Goal: Task Accomplishment & Management: Use online tool/utility

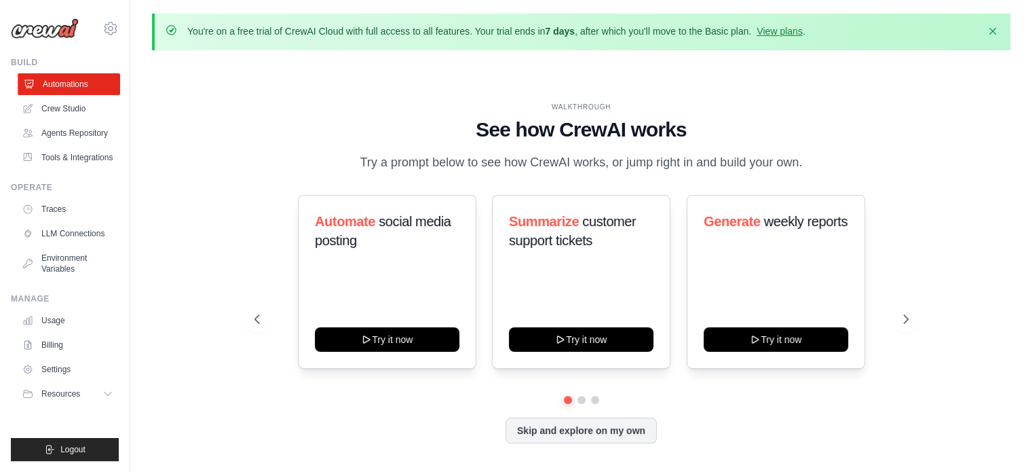
click at [58, 81] on link "Automations" at bounding box center [69, 84] width 102 height 22
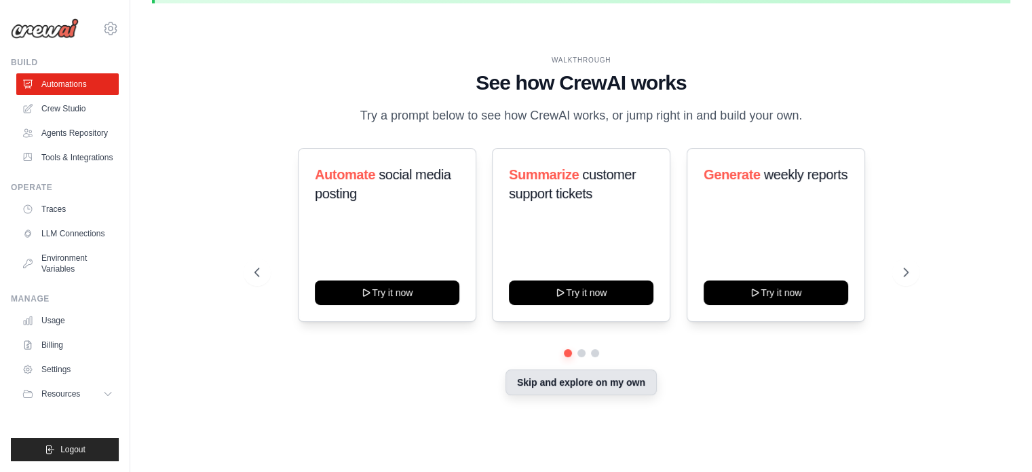
click at [568, 381] on button "Skip and explore on my own" at bounding box center [581, 382] width 151 height 26
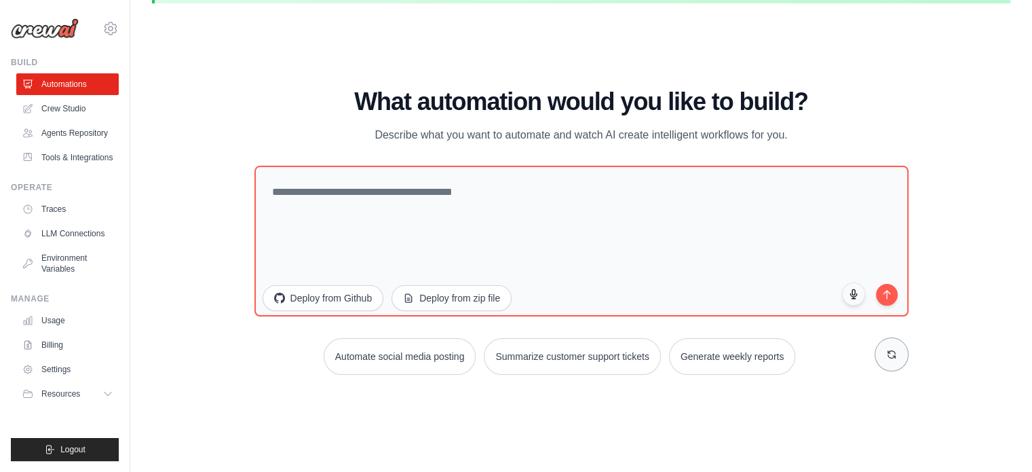
click at [881, 358] on button at bounding box center [892, 354] width 34 height 34
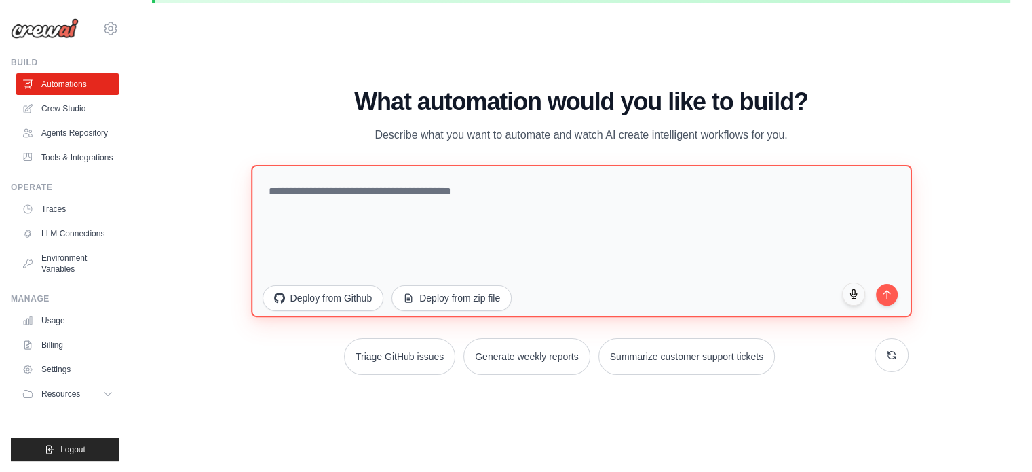
click at [548, 204] on textarea at bounding box center [581, 240] width 661 height 152
click at [399, 208] on textarea at bounding box center [581, 240] width 661 height 152
type textarea "*"
click at [329, 198] on textarea at bounding box center [581, 240] width 661 height 152
paste textarea "**********"
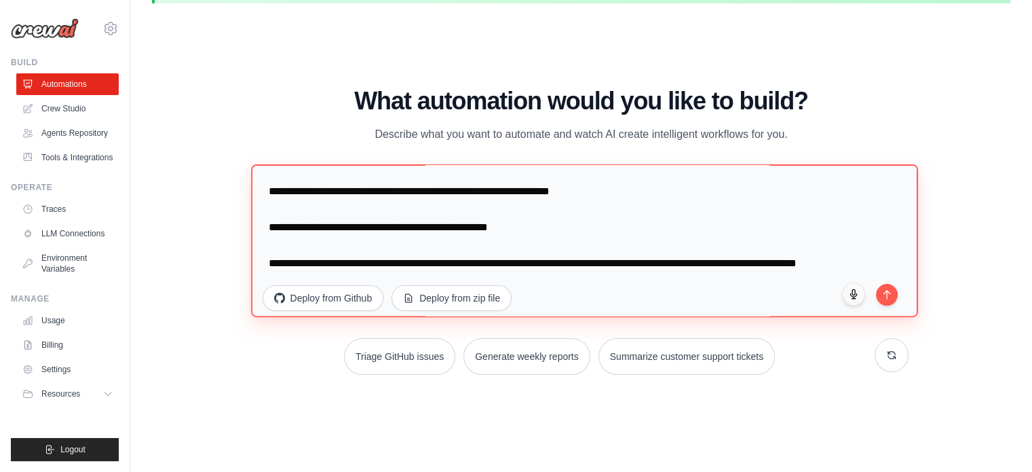
scroll to position [430, 0]
type textarea "**********"
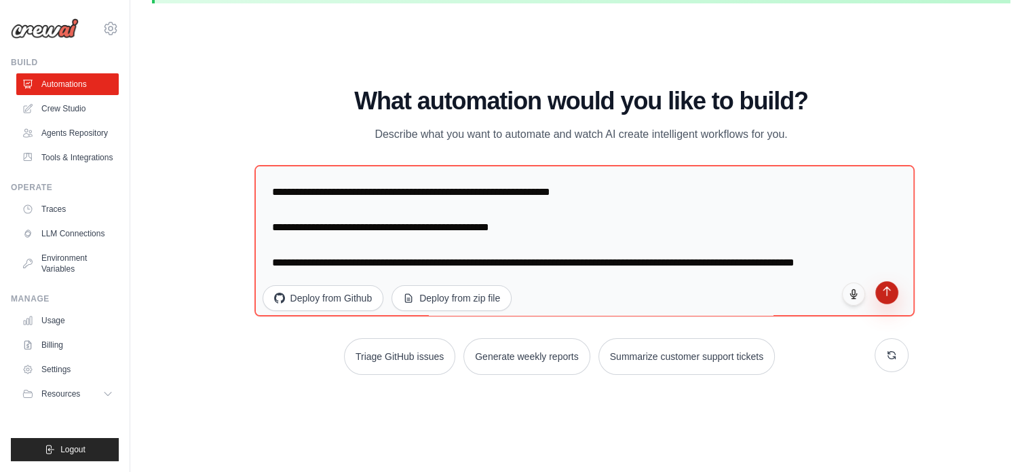
click at [882, 295] on icon "submit" at bounding box center [887, 292] width 12 height 12
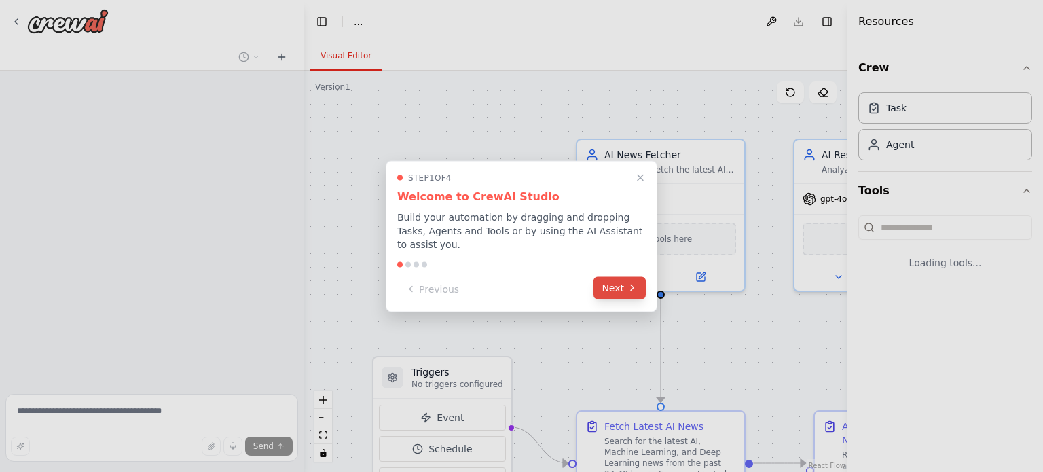
click at [601, 276] on button "Next" at bounding box center [619, 287] width 52 height 22
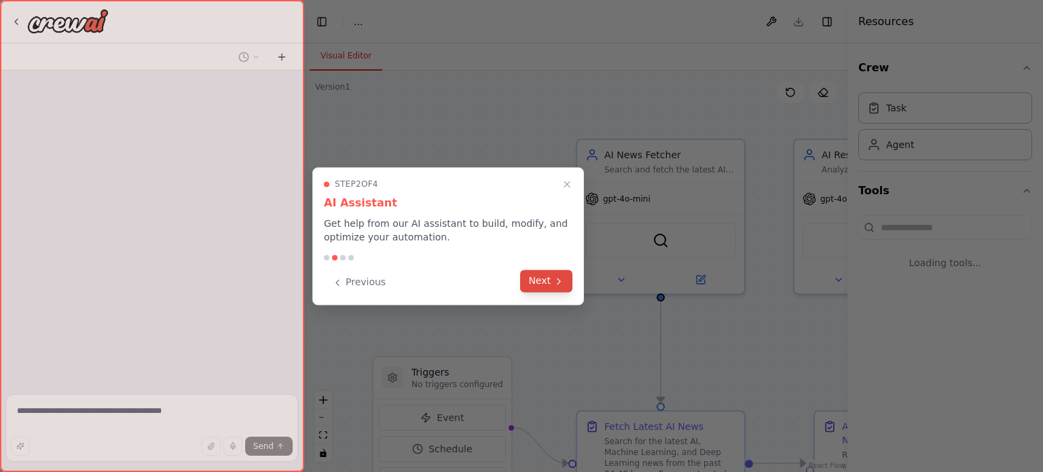
click at [550, 282] on button "Next" at bounding box center [546, 280] width 52 height 22
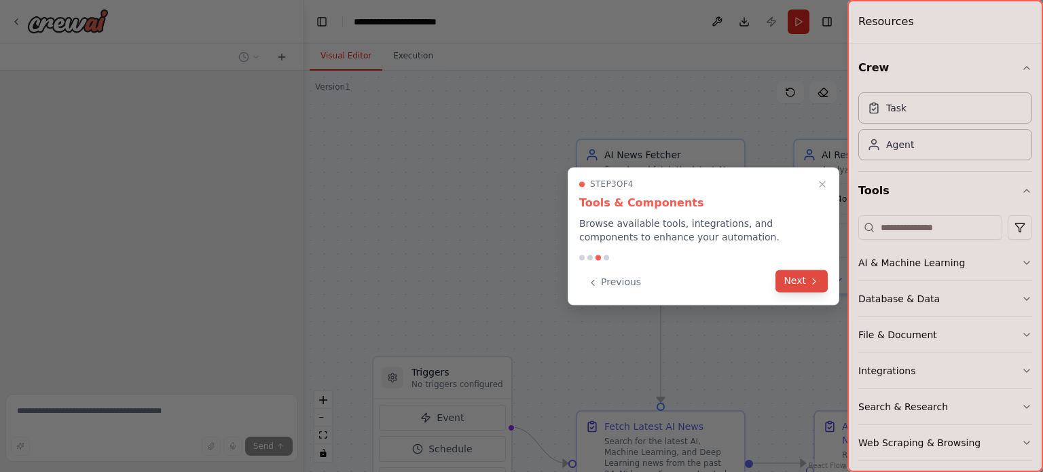
click at [793, 278] on button "Next" at bounding box center [801, 280] width 52 height 22
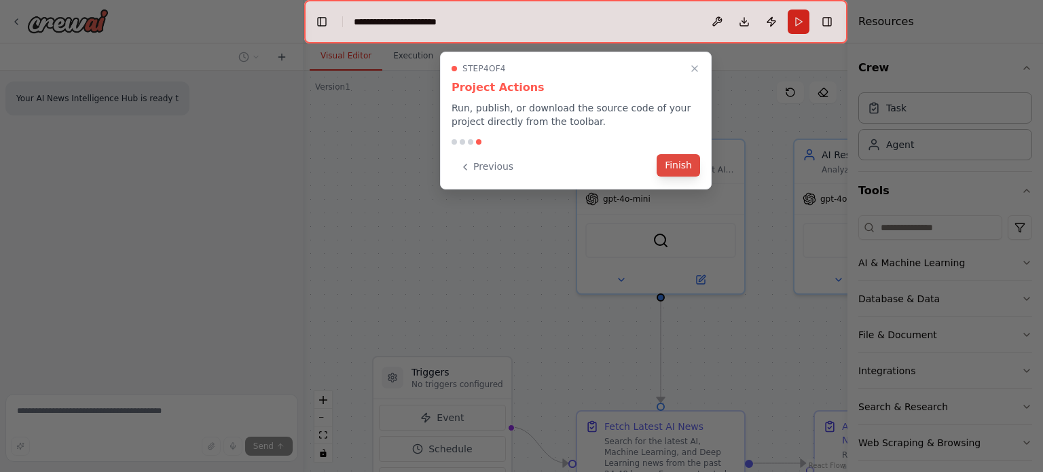
click at [681, 166] on button "Finish" at bounding box center [677, 165] width 43 height 22
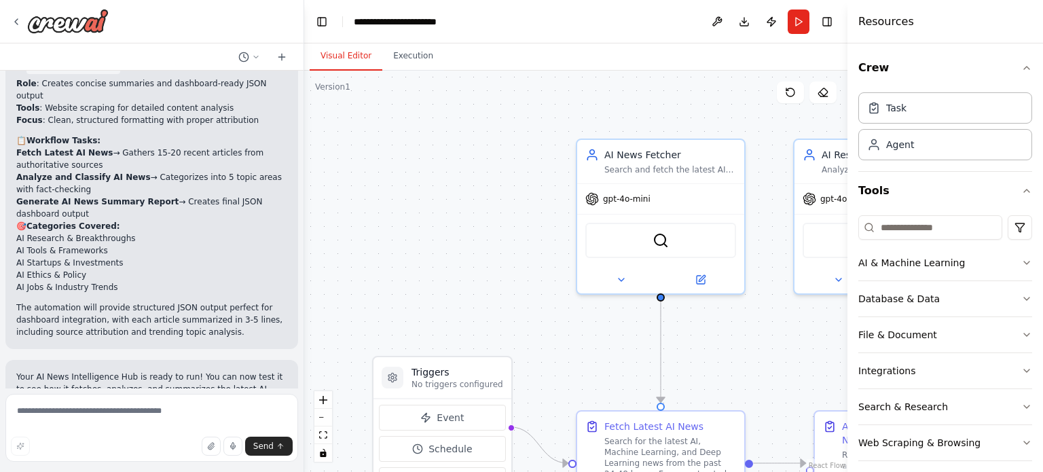
scroll to position [1180, 0]
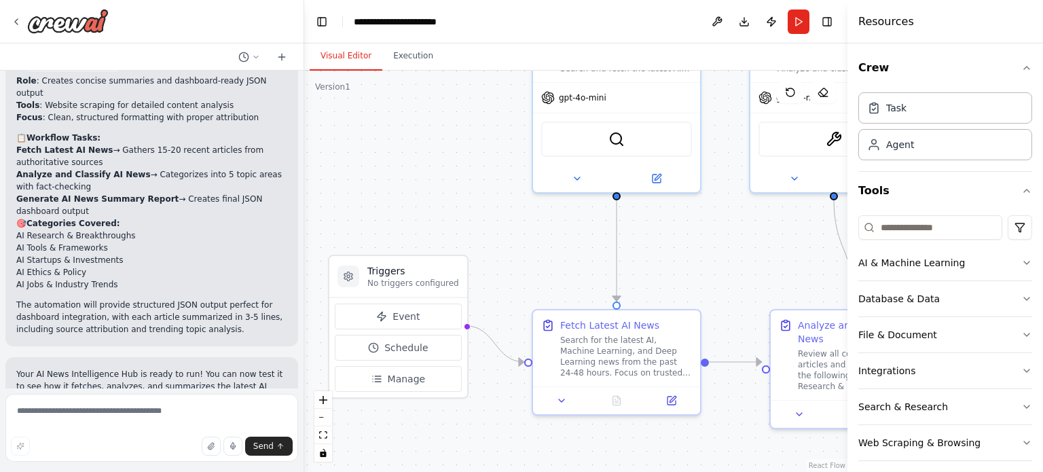
drag, startPoint x: 364, startPoint y: 262, endPoint x: 320, endPoint y: 161, distance: 110.3
click at [320, 161] on div ".deletable-edge-delete-btn { width: 20px; height: 20px; border: 0px solid #ffff…" at bounding box center [575, 271] width 543 height 401
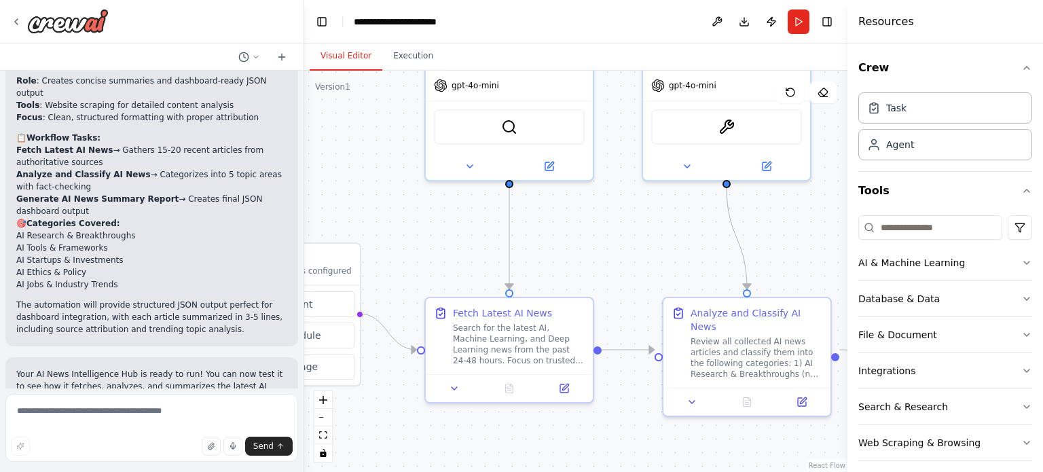
drag, startPoint x: 565, startPoint y: 243, endPoint x: 456, endPoint y: 230, distance: 109.4
click at [456, 230] on div ".deletable-edge-delete-btn { width: 20px; height: 20px; border: 0px solid #ffff…" at bounding box center [575, 271] width 543 height 401
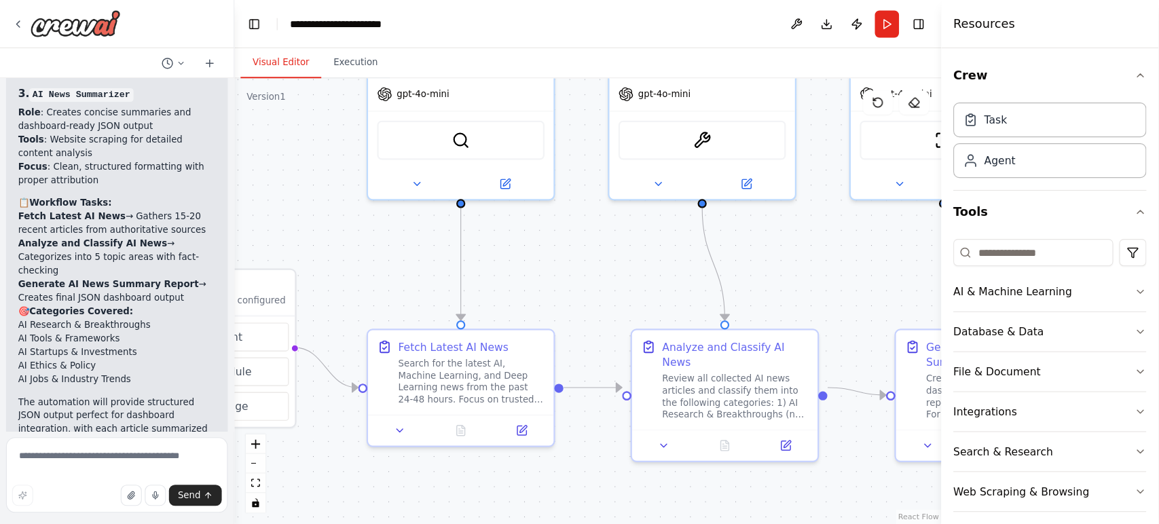
scroll to position [1478, 0]
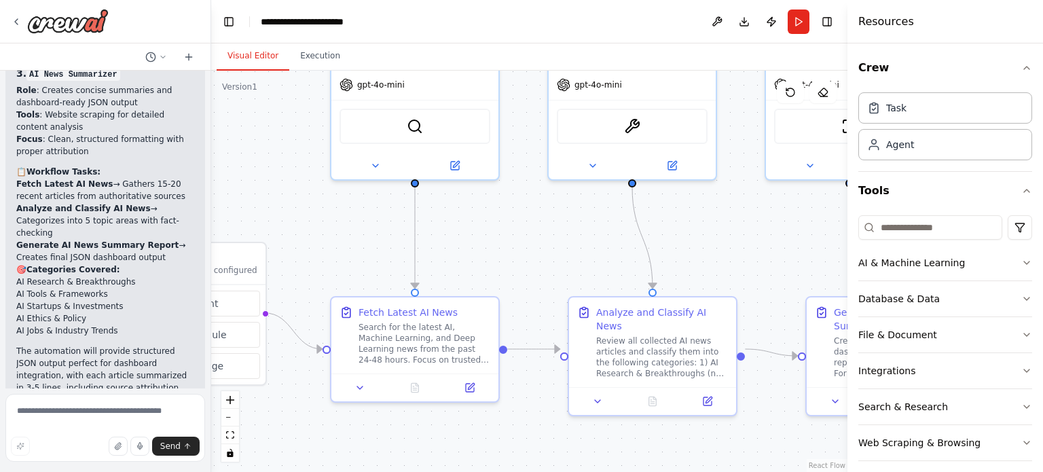
drag, startPoint x: 301, startPoint y: 231, endPoint x: 206, endPoint y: 200, distance: 100.0
click at [206, 200] on div "Build an AI agent that fetches, analyzes, and summarizes the latest real-time n…" at bounding box center [521, 236] width 1043 height 472
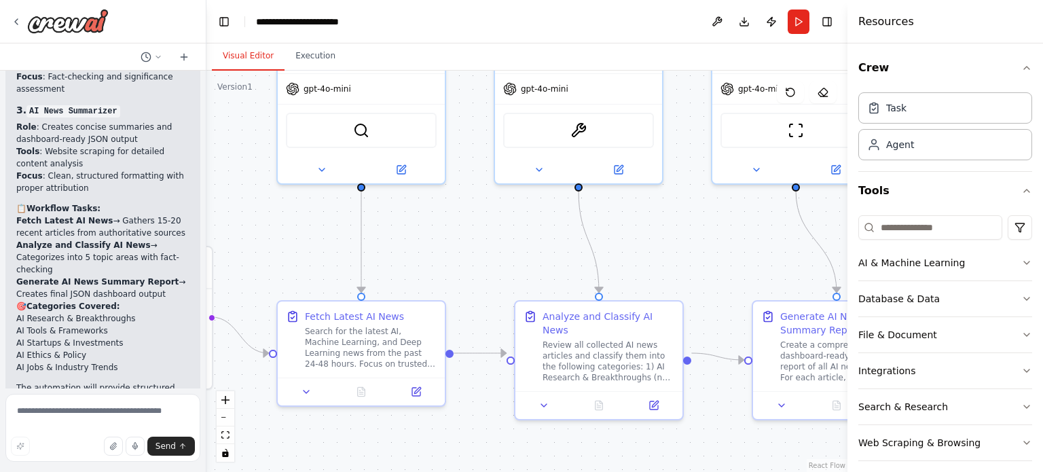
drag, startPoint x: 711, startPoint y: 265, endPoint x: 646, endPoint y: 270, distance: 65.4
click at [646, 270] on div ".deletable-edge-delete-btn { width: 20px; height: 20px; border: 0px solid #ffff…" at bounding box center [526, 271] width 641 height 401
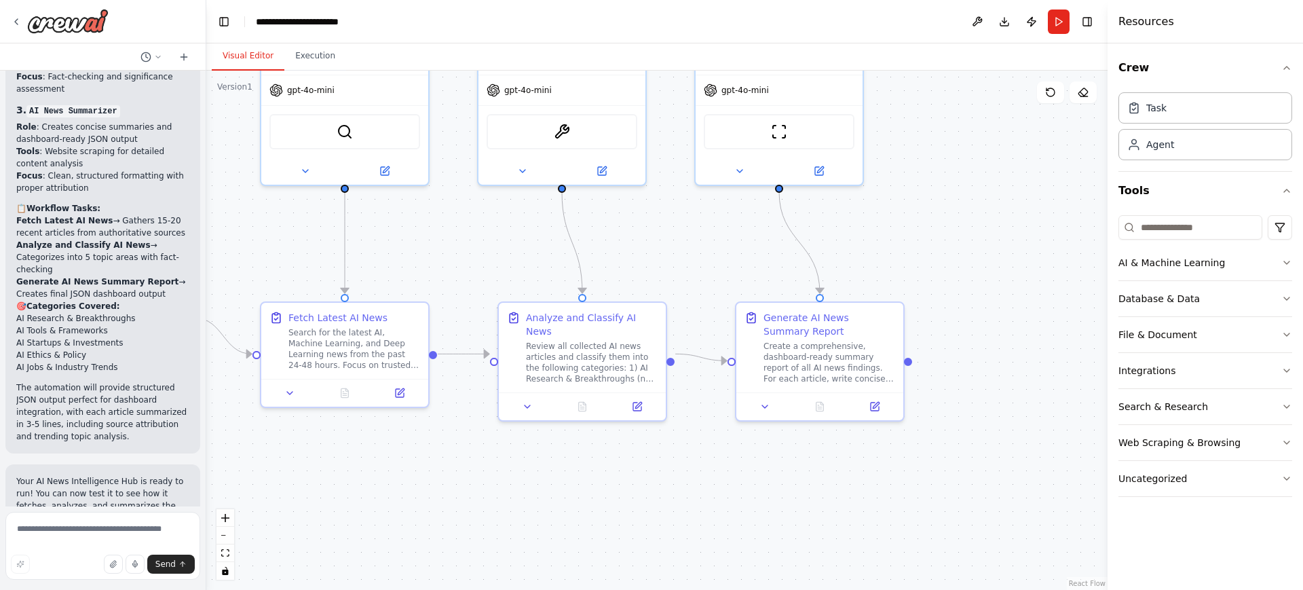
scroll to position [1457, 0]
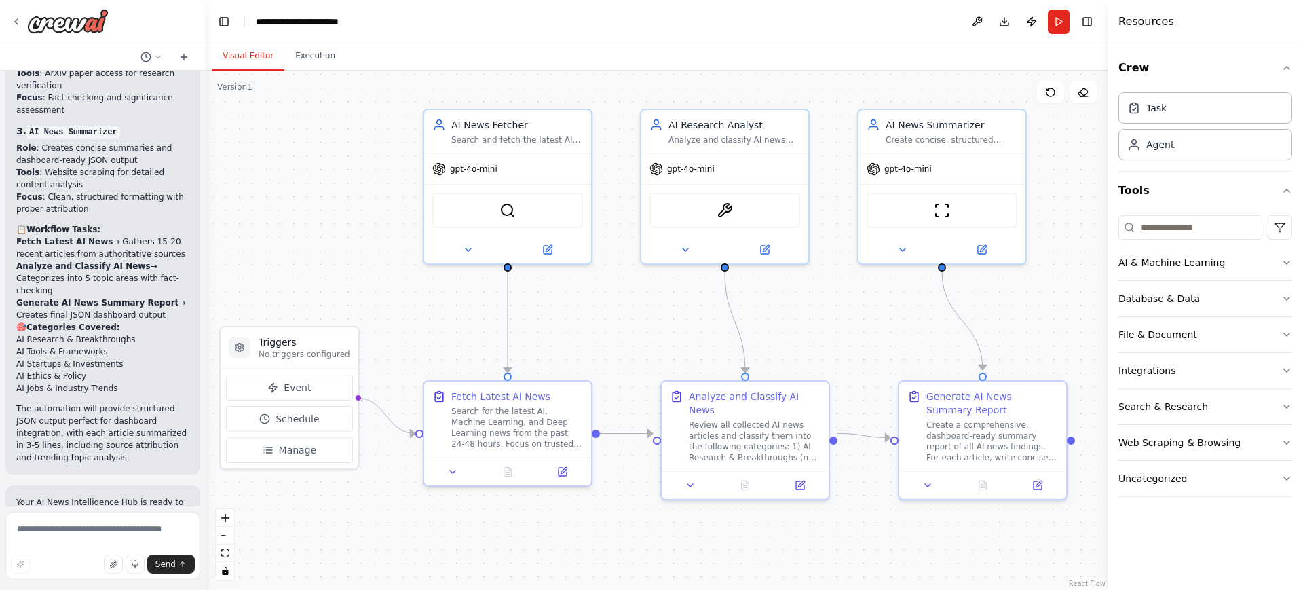
drag, startPoint x: 894, startPoint y: 261, endPoint x: 1057, endPoint y: 339, distance: 180.6
click at [1042, 339] on div ".deletable-edge-delete-btn { width: 20px; height: 20px; border: 0px solid #ffff…" at bounding box center [656, 330] width 901 height 519
click at [1042, 119] on div "Task" at bounding box center [1206, 107] width 174 height 31
click at [1042, 103] on div "Task" at bounding box center [1206, 107] width 174 height 31
click at [1042, 152] on div "Agent" at bounding box center [1206, 143] width 174 height 31
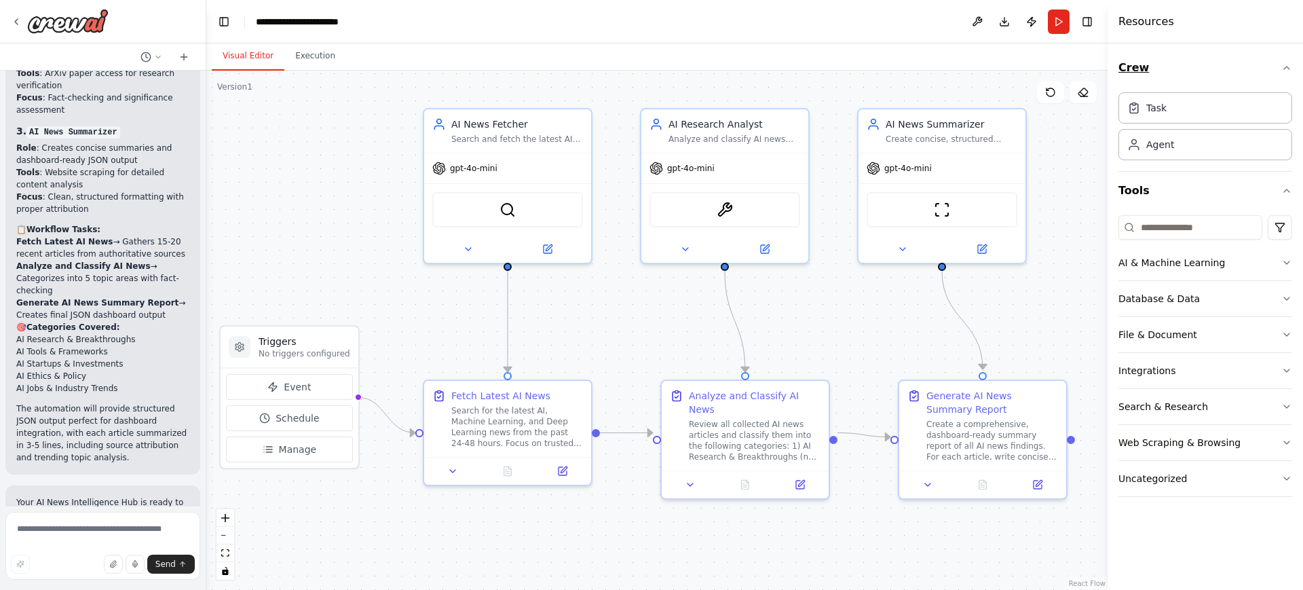
click at [1042, 75] on button "Crew" at bounding box center [1206, 68] width 174 height 38
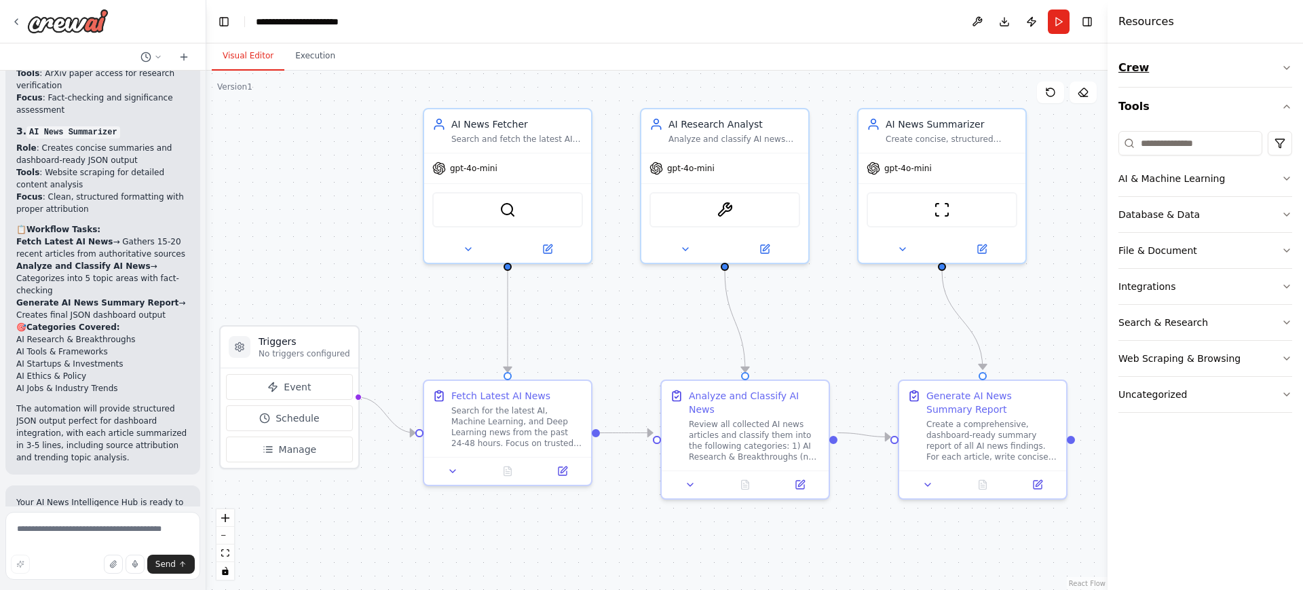
click at [1042, 69] on icon "button" at bounding box center [1286, 67] width 11 height 11
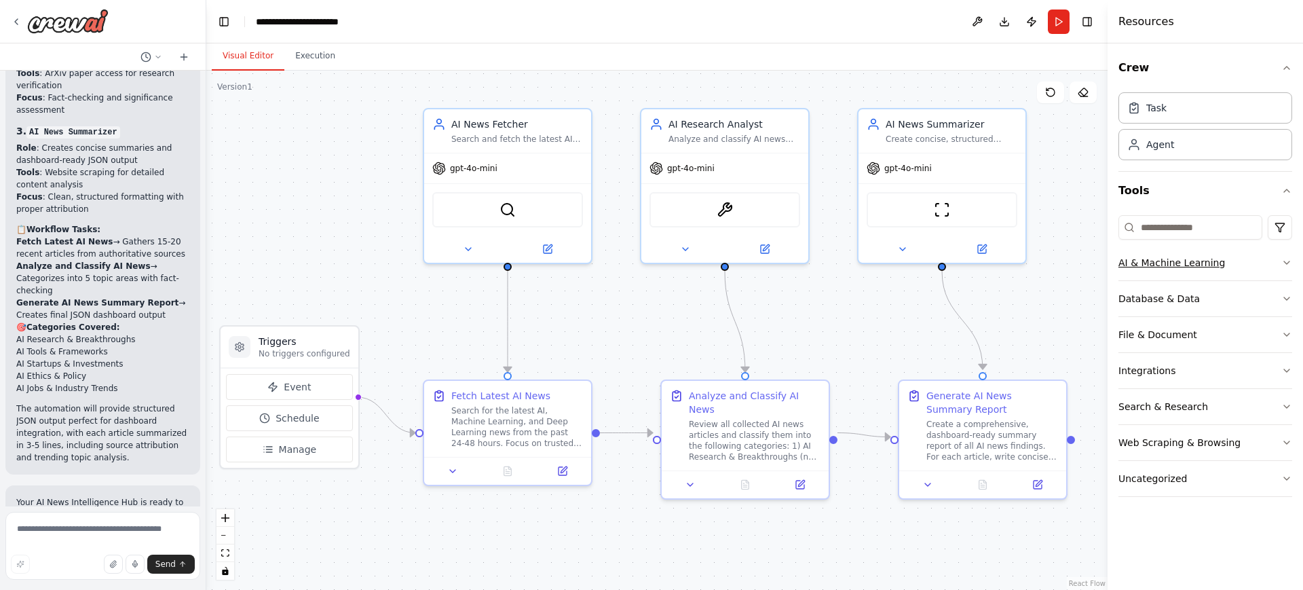
click at [1042, 259] on icon "button" at bounding box center [1286, 262] width 11 height 11
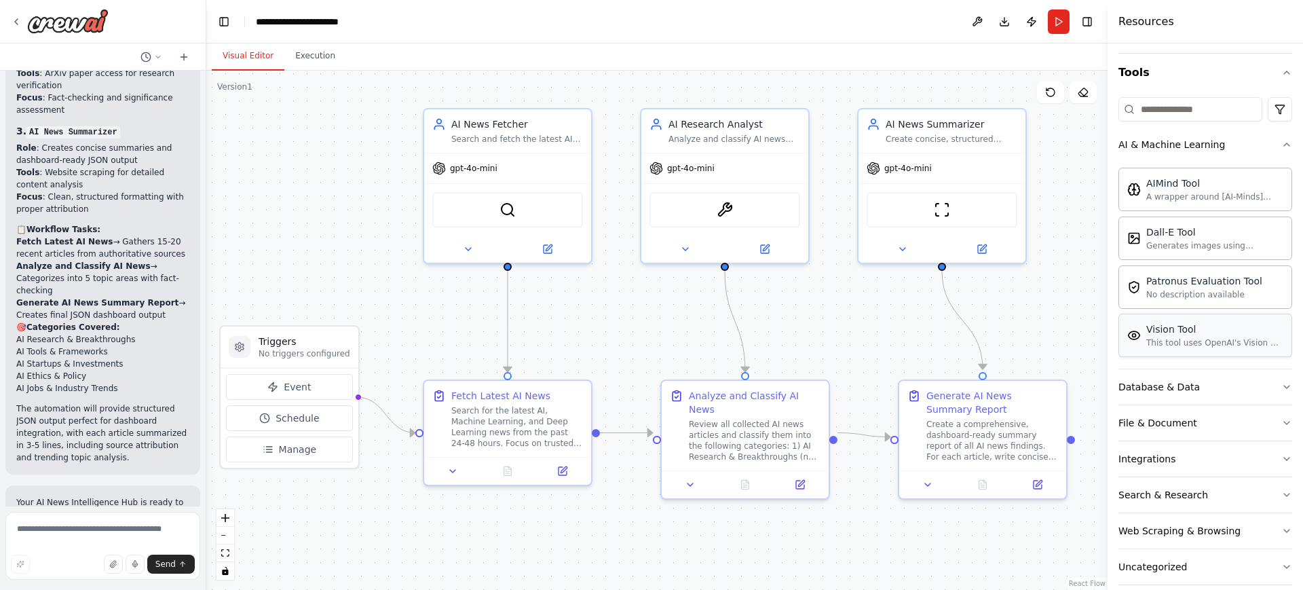
scroll to position [121, 0]
click at [1042, 153] on button "AI & Machine Learning" at bounding box center [1206, 141] width 174 height 35
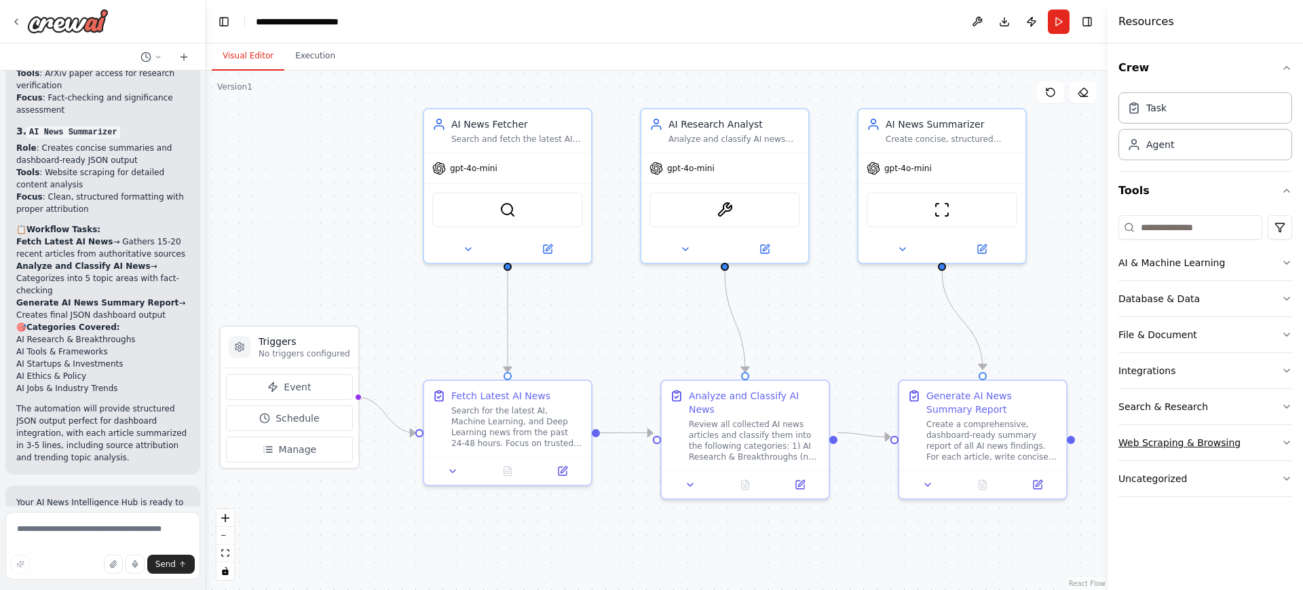
click at [1042, 449] on button "Web Scraping & Browsing" at bounding box center [1206, 442] width 174 height 35
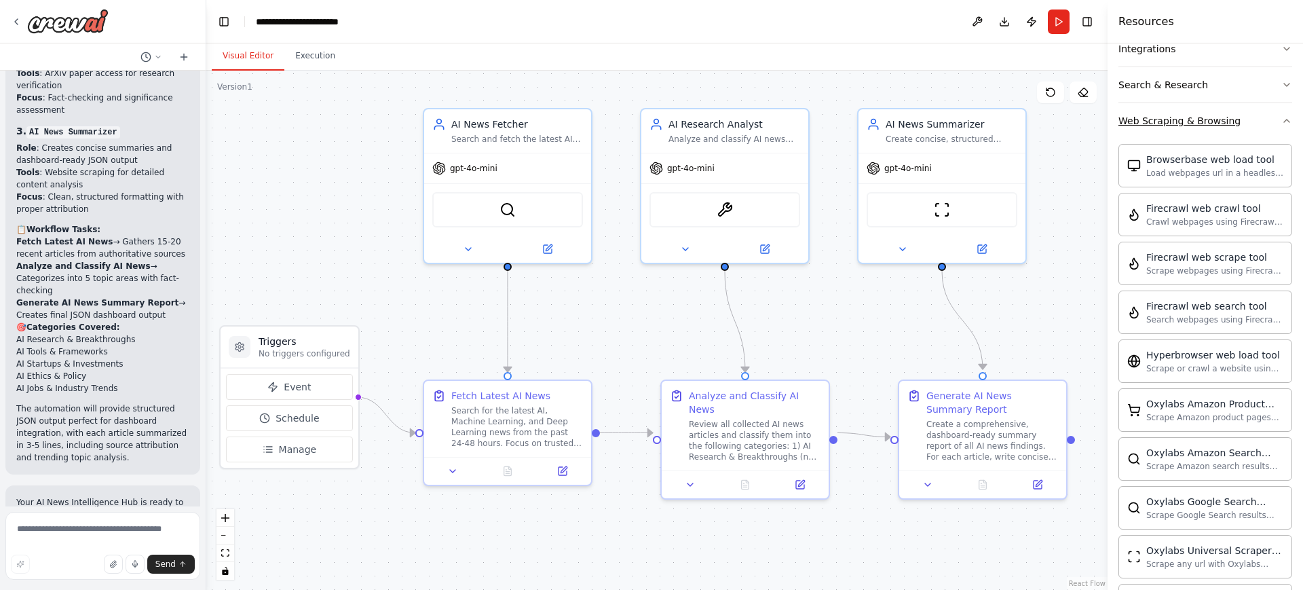
scroll to position [322, 0]
click at [1042, 366] on div "Scrape or crawl a website using Hyperbrowser and return the contents in properl…" at bounding box center [1214, 367] width 137 height 11
click at [956, 209] on img at bounding box center [956, 207] width 16 height 16
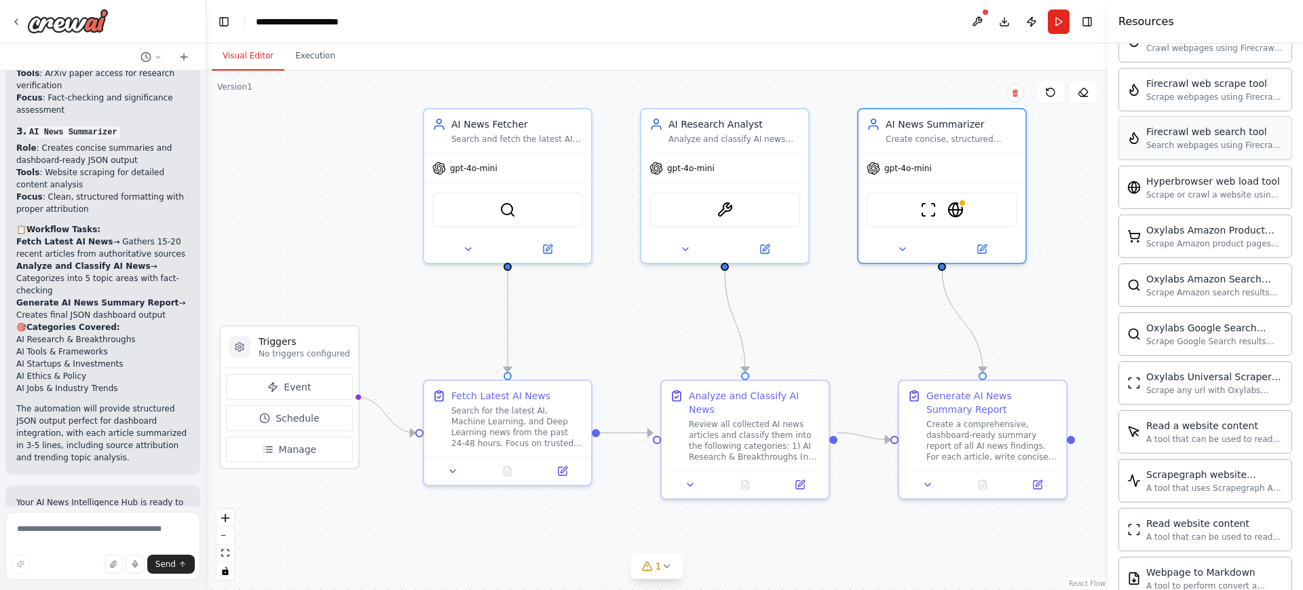
scroll to position [496, 0]
click at [1042, 19] on button "Run" at bounding box center [1059, 22] width 22 height 24
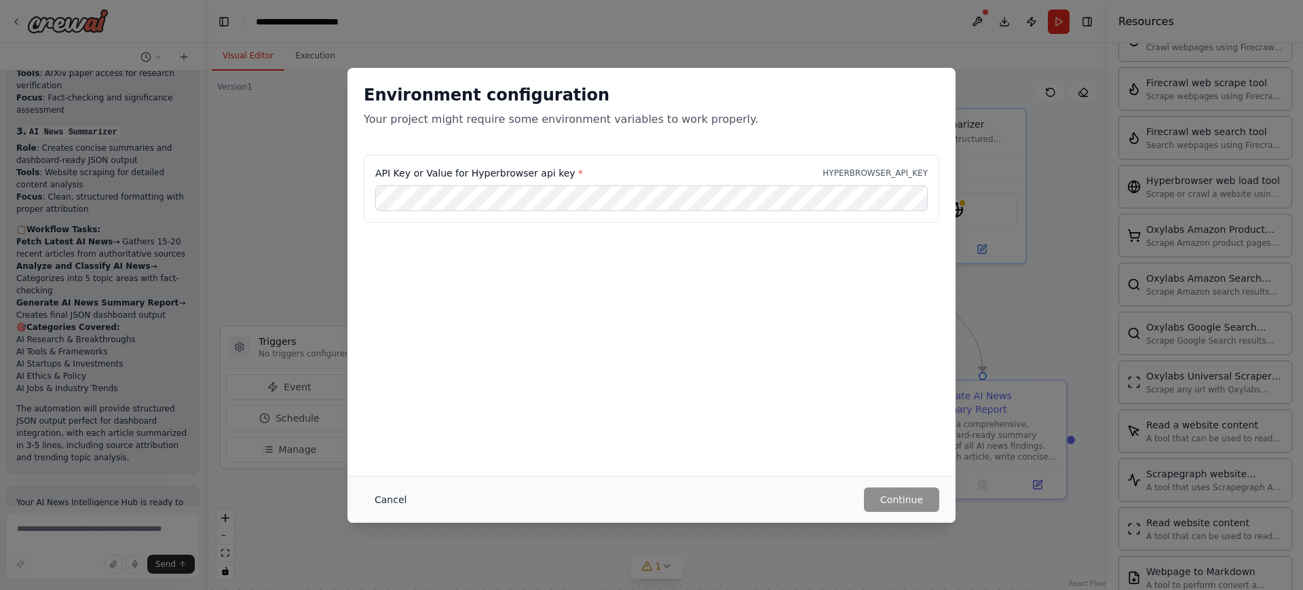
click at [391, 471] on button "Cancel" at bounding box center [391, 499] width 54 height 24
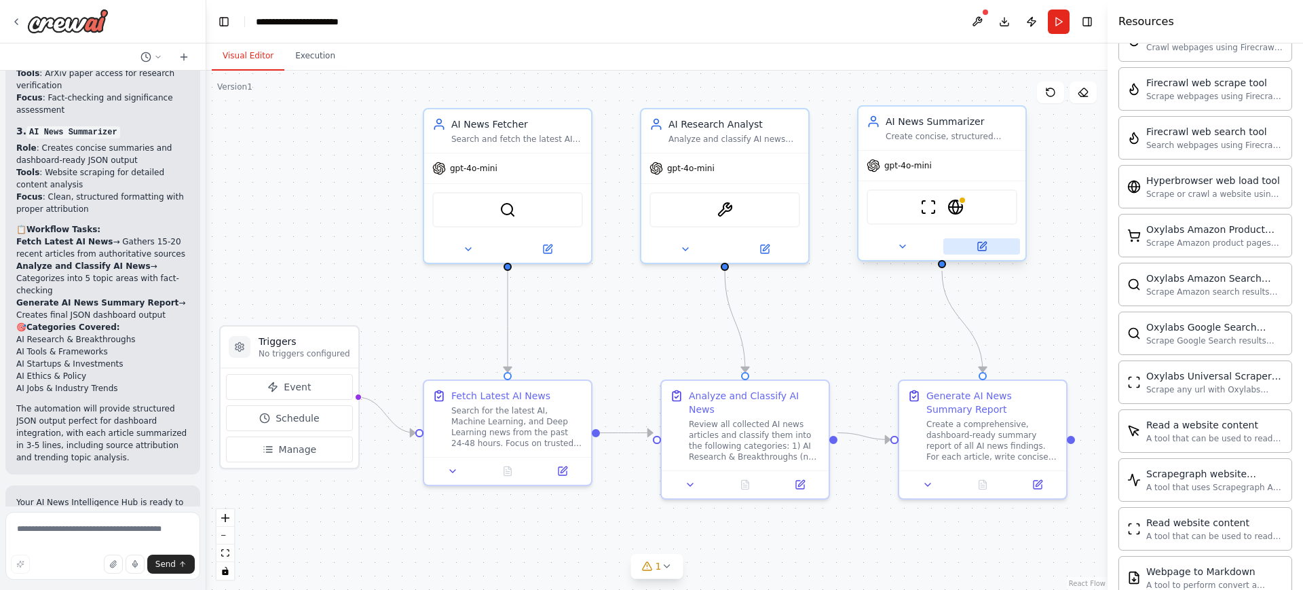
click at [972, 246] on button at bounding box center [981, 246] width 77 height 16
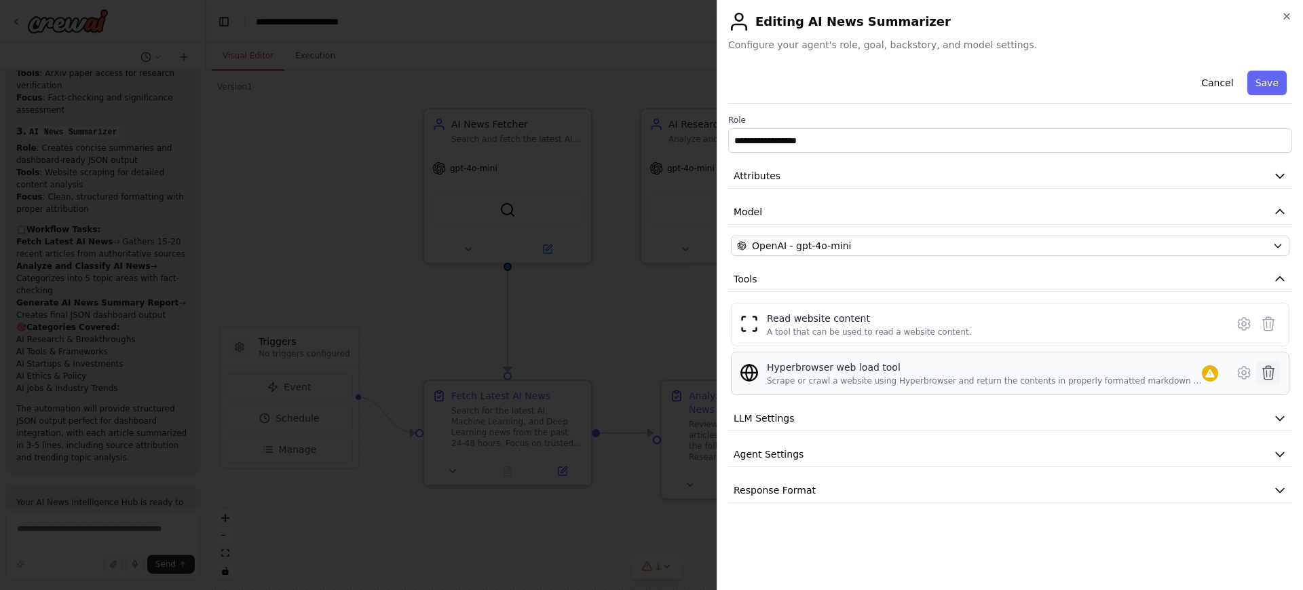
click at [1042, 369] on icon at bounding box center [1268, 372] width 16 height 16
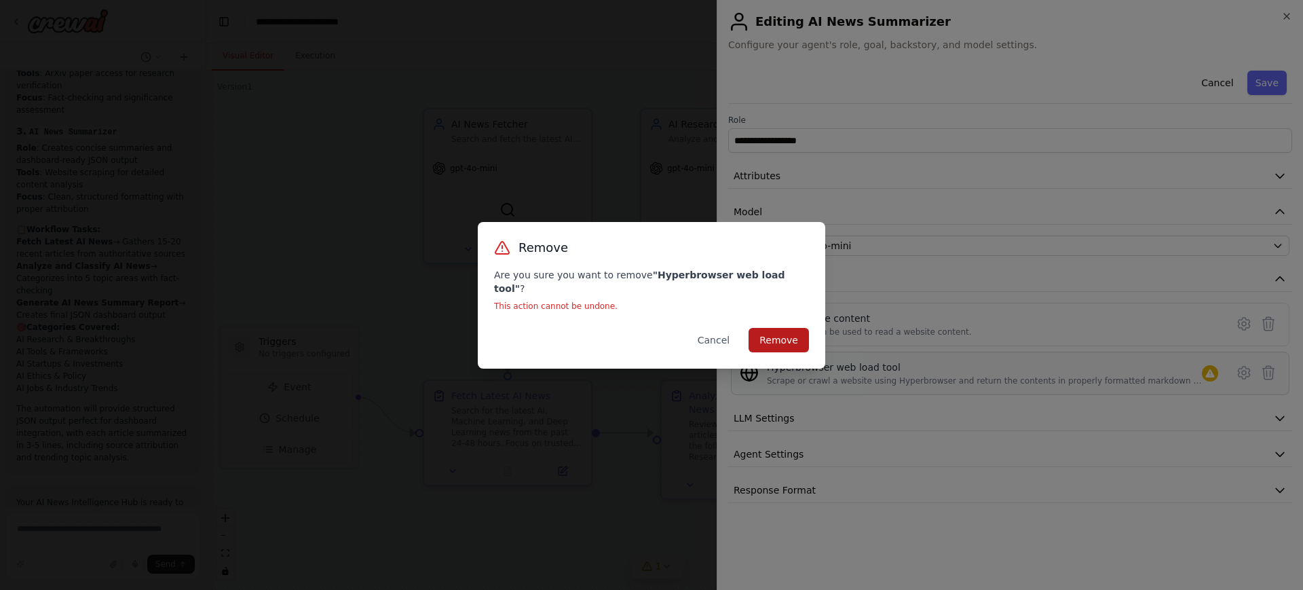
click at [782, 335] on button "Remove" at bounding box center [779, 340] width 60 height 24
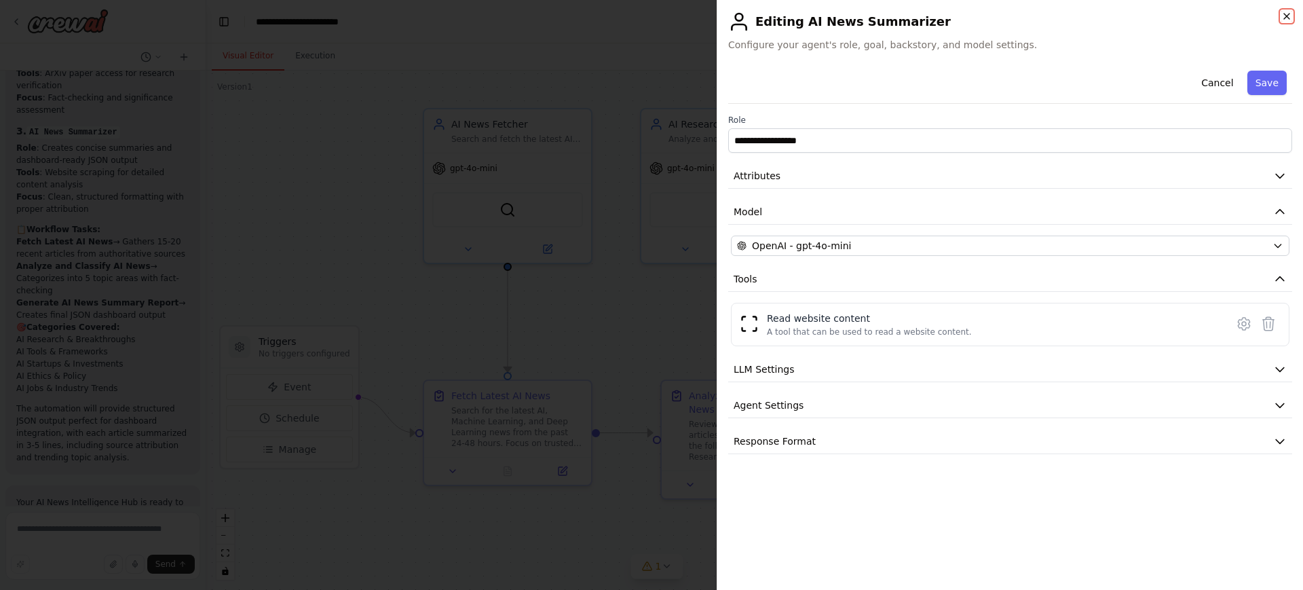
click at [1042, 17] on icon "button" at bounding box center [1286, 16] width 5 height 5
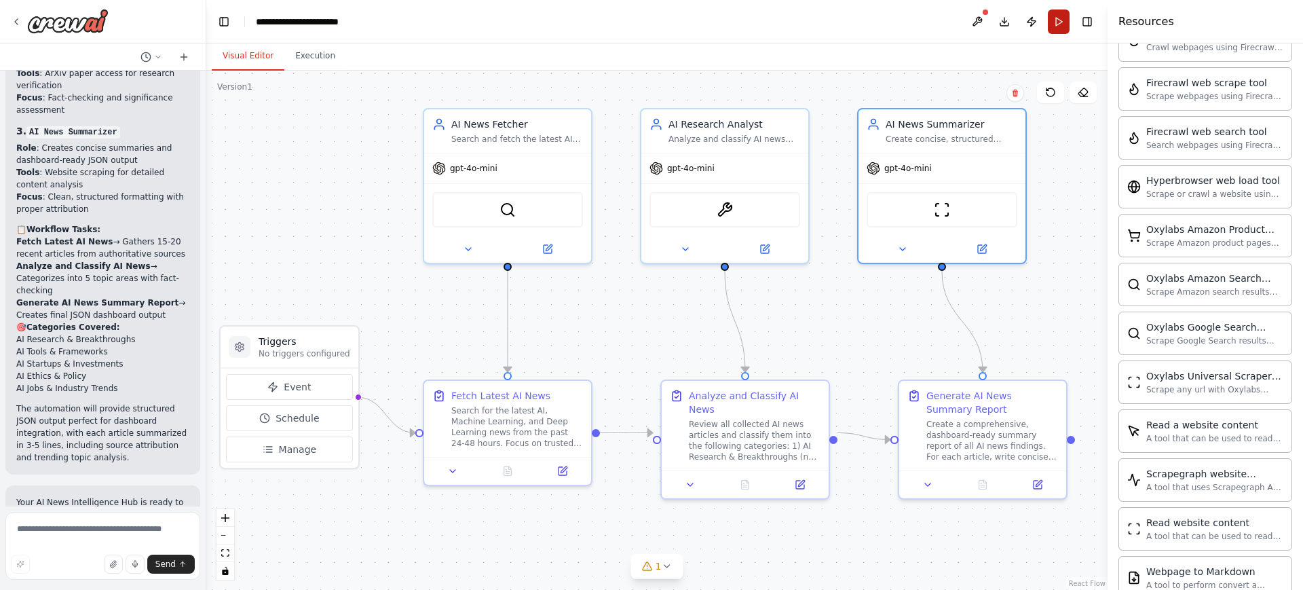
click at [1042, 26] on button "Run" at bounding box center [1059, 22] width 22 height 24
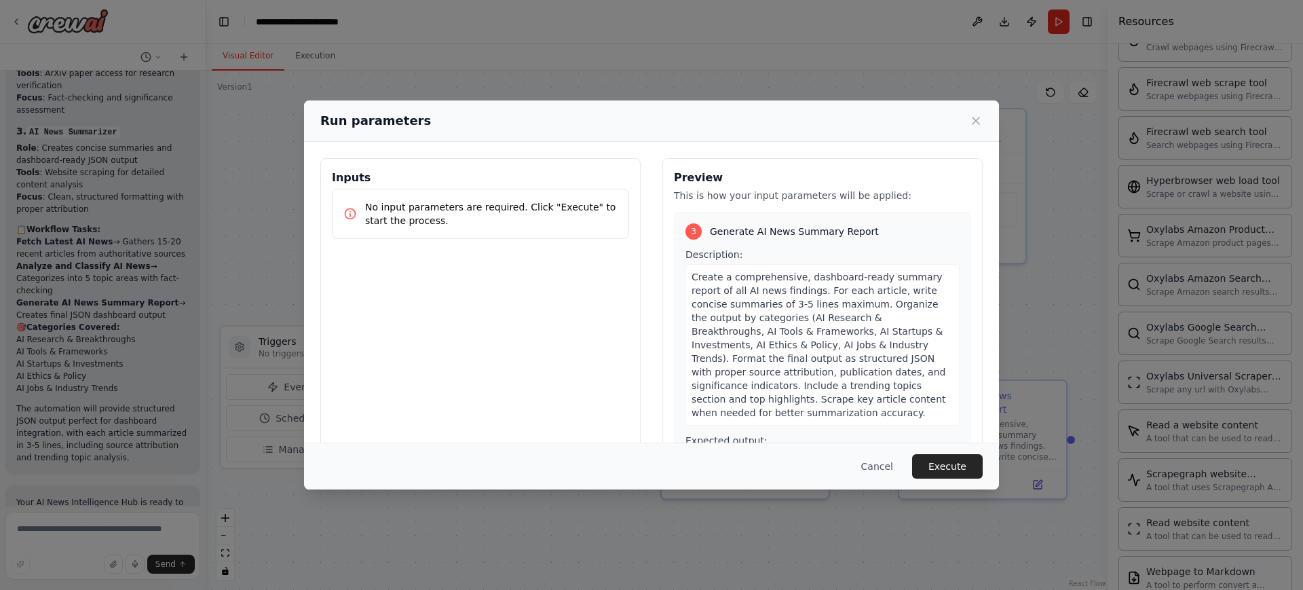
scroll to position [724, 0]
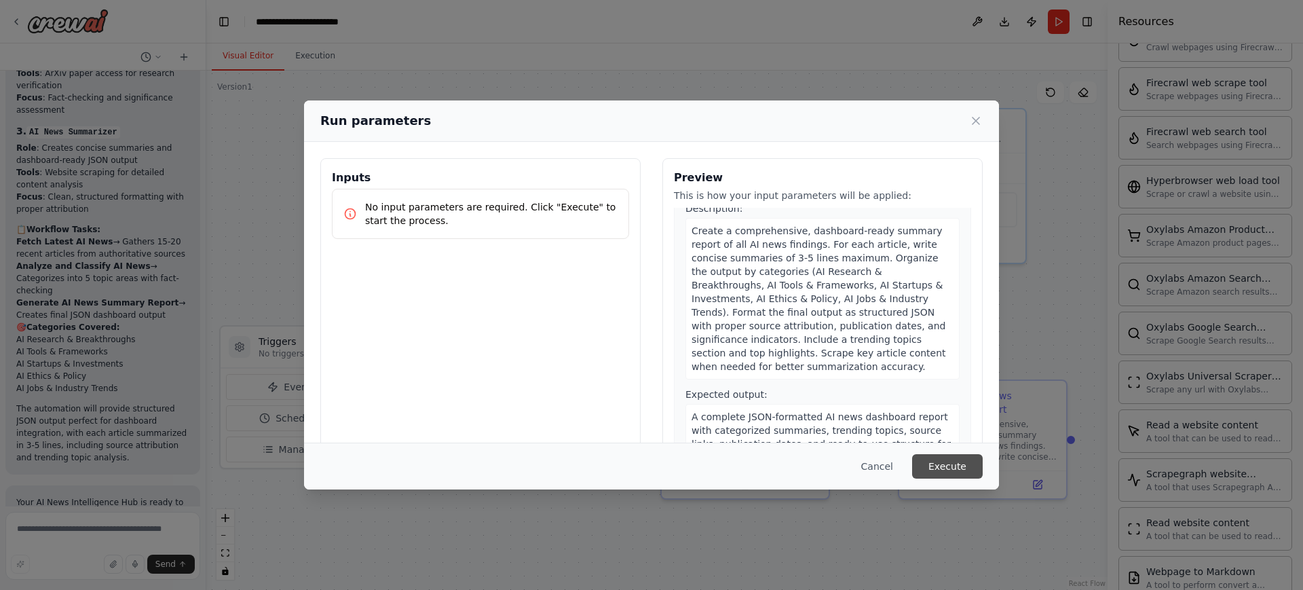
click at [944, 471] on button "Execute" at bounding box center [947, 466] width 71 height 24
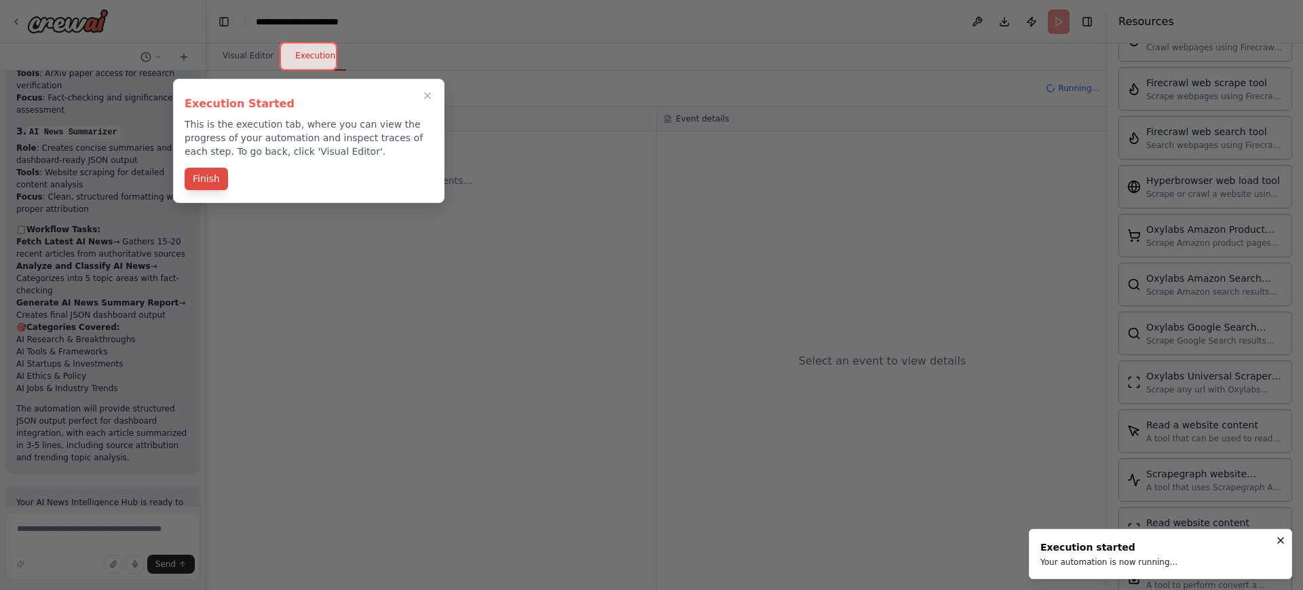
click at [195, 182] on button "Finish" at bounding box center [206, 179] width 43 height 22
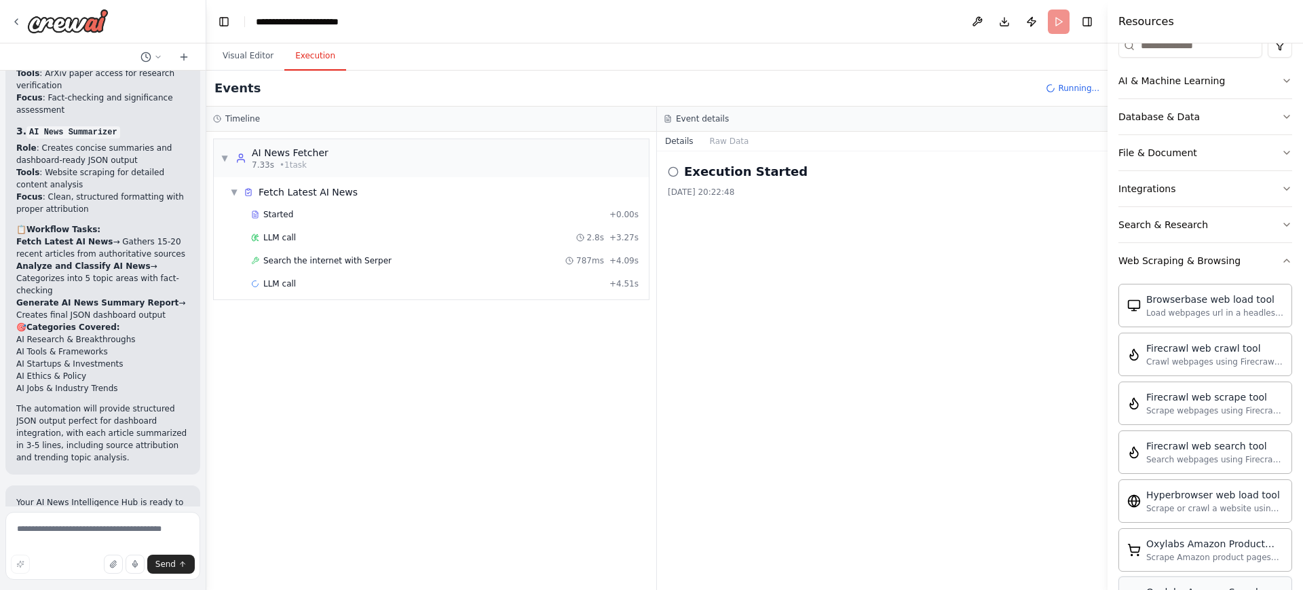
scroll to position [183, 0]
click at [1042, 261] on icon "button" at bounding box center [1286, 260] width 11 height 11
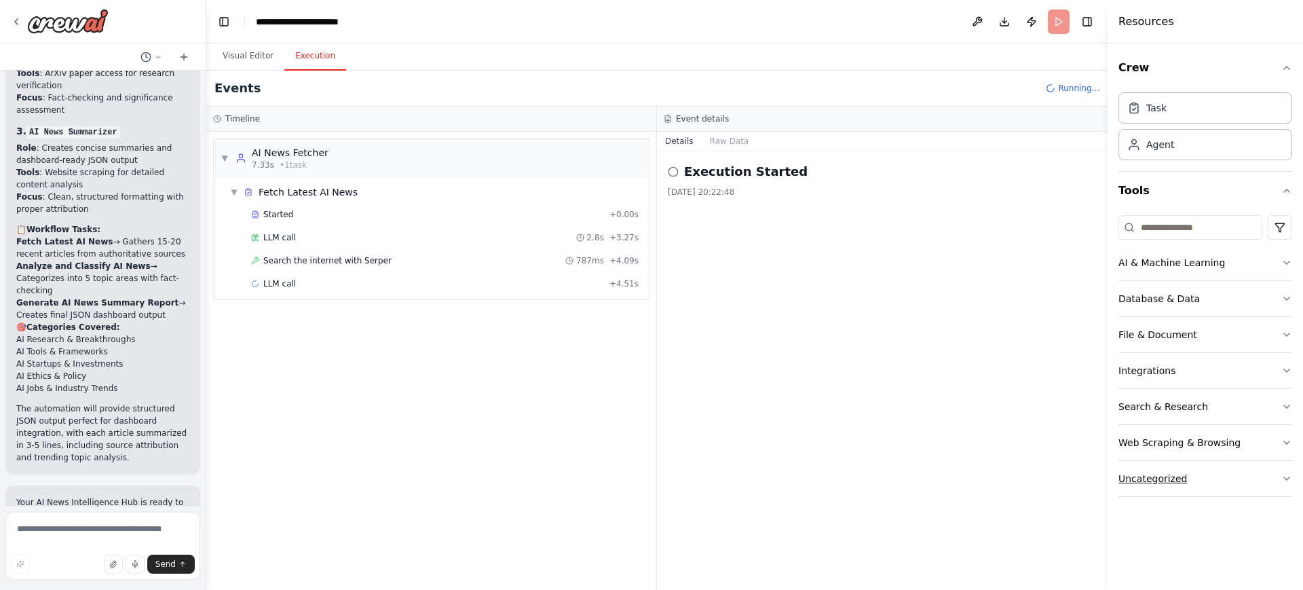
click at [1042, 471] on button "Uncategorized" at bounding box center [1206, 478] width 174 height 35
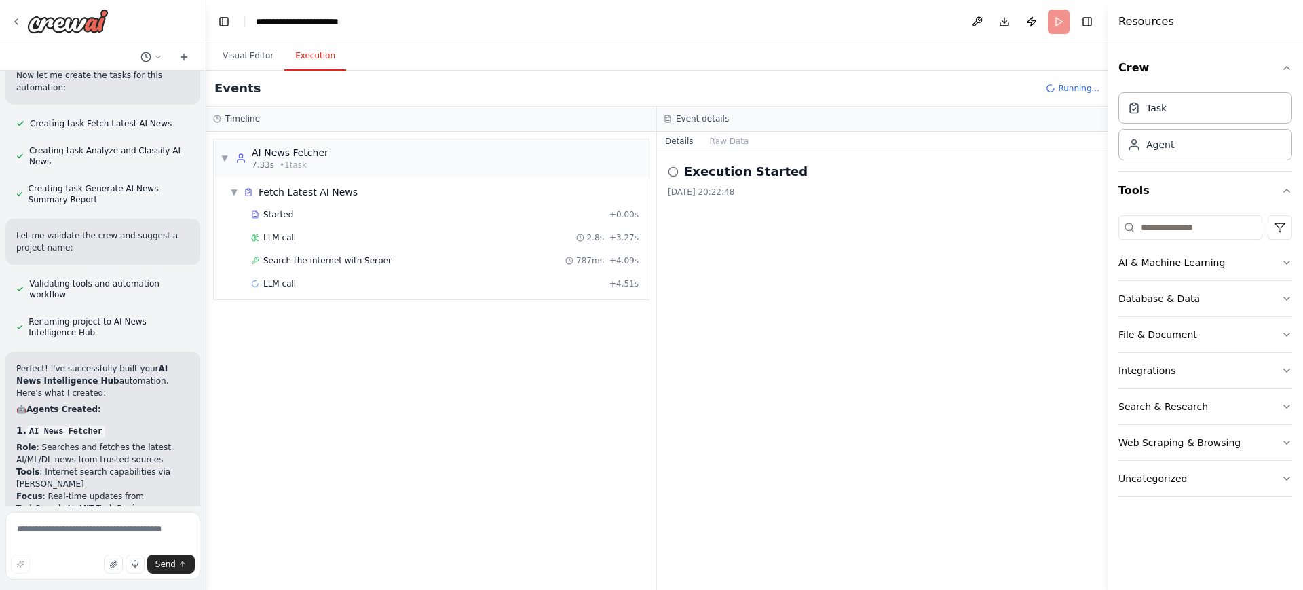
scroll to position [1457, 0]
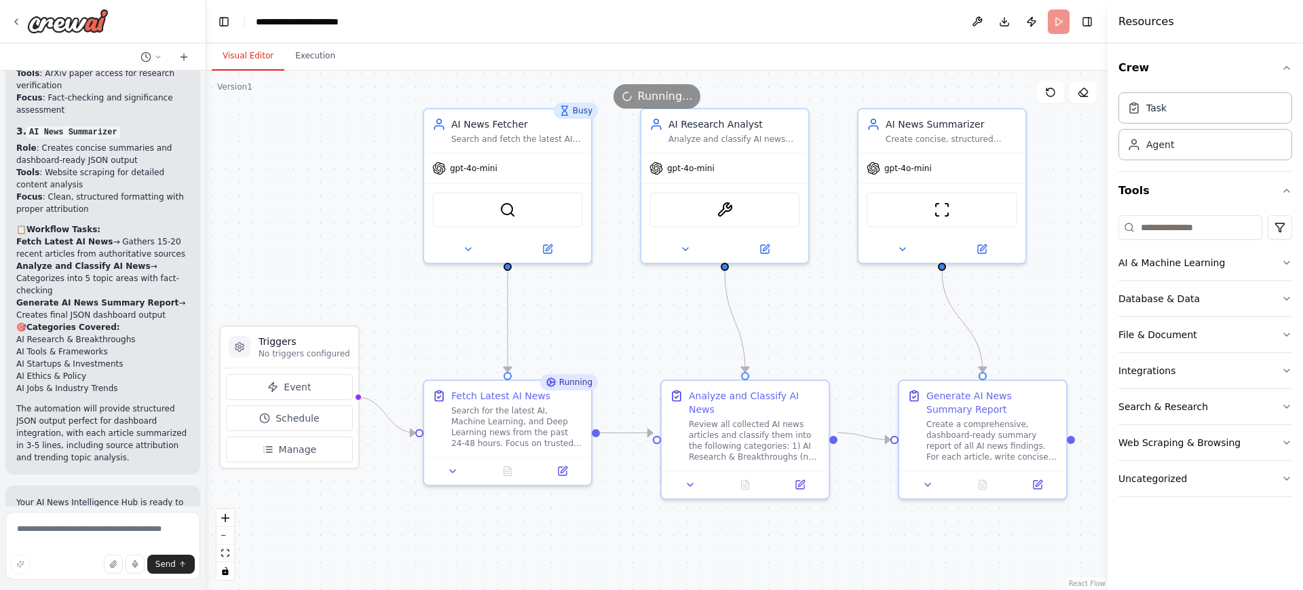
click at [238, 56] on button "Visual Editor" at bounding box center [248, 56] width 73 height 29
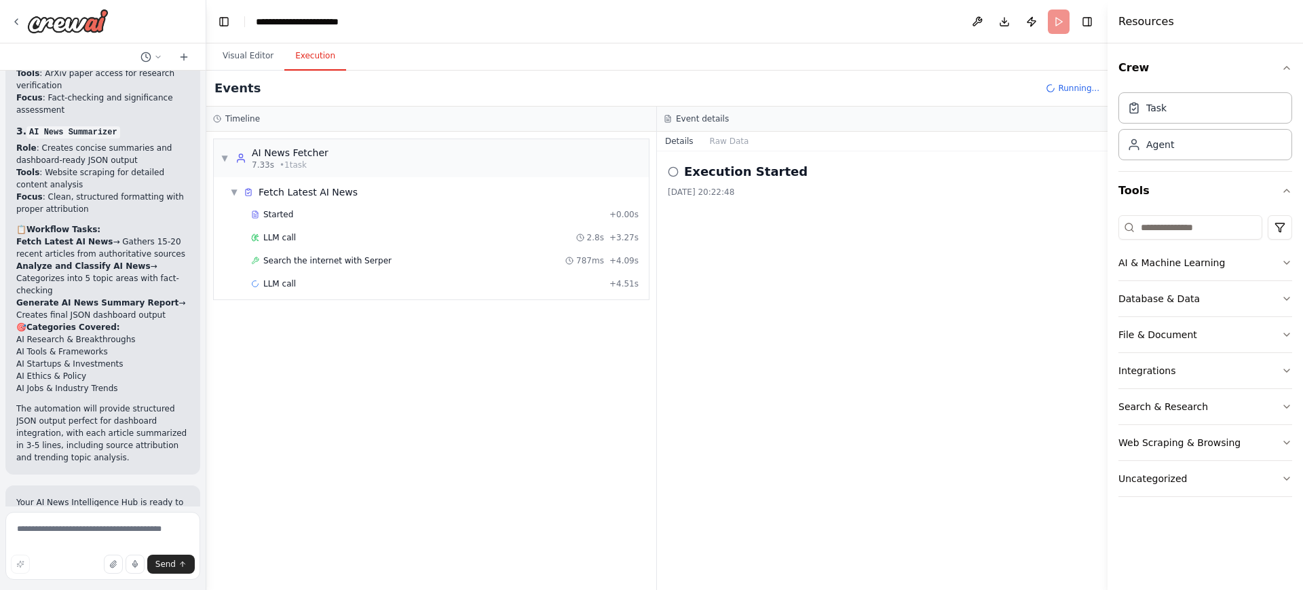
click at [318, 54] on button "Execution" at bounding box center [315, 56] width 62 height 29
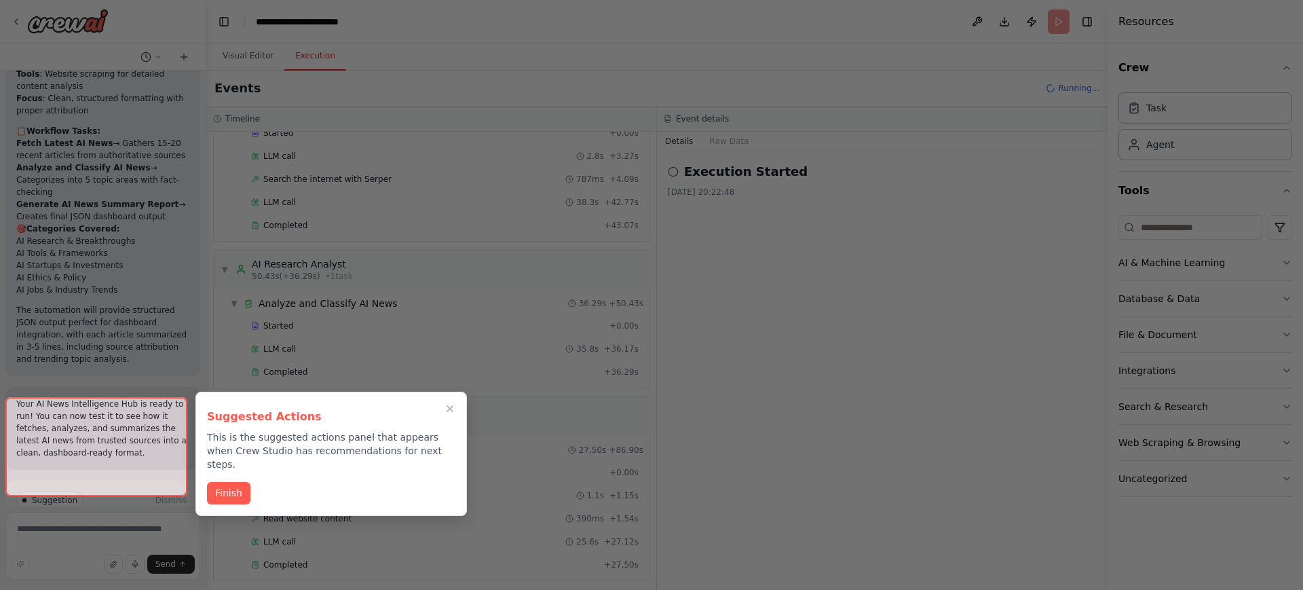
scroll to position [88, 0]
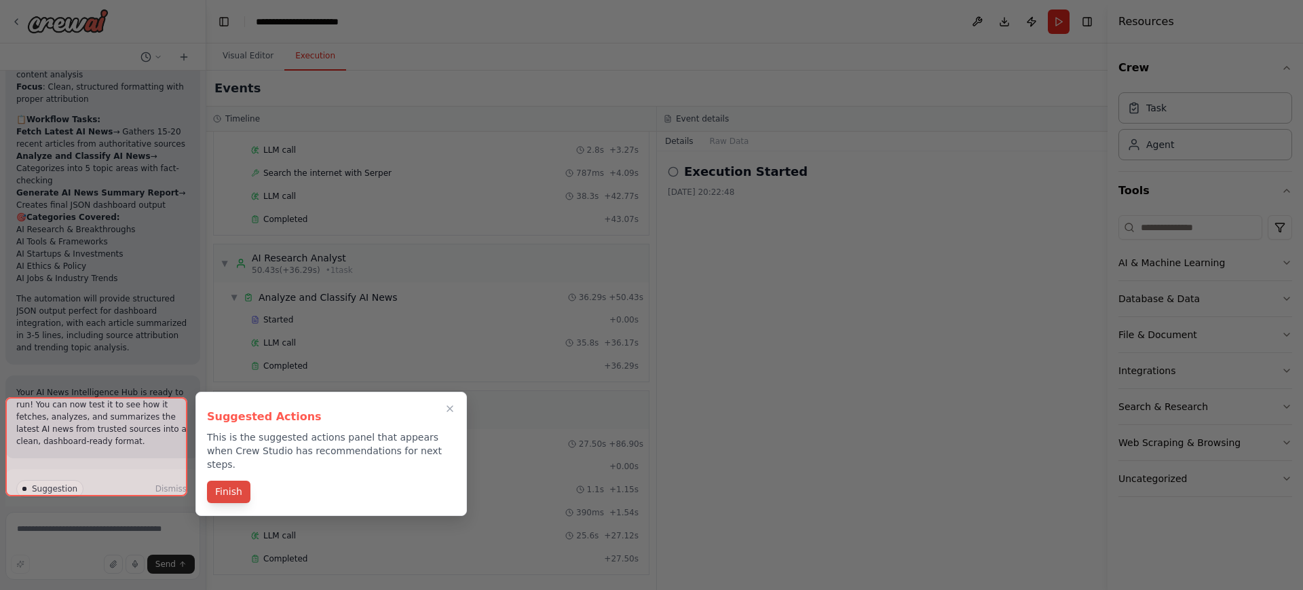
click at [229, 471] on button "Finish" at bounding box center [228, 492] width 43 height 22
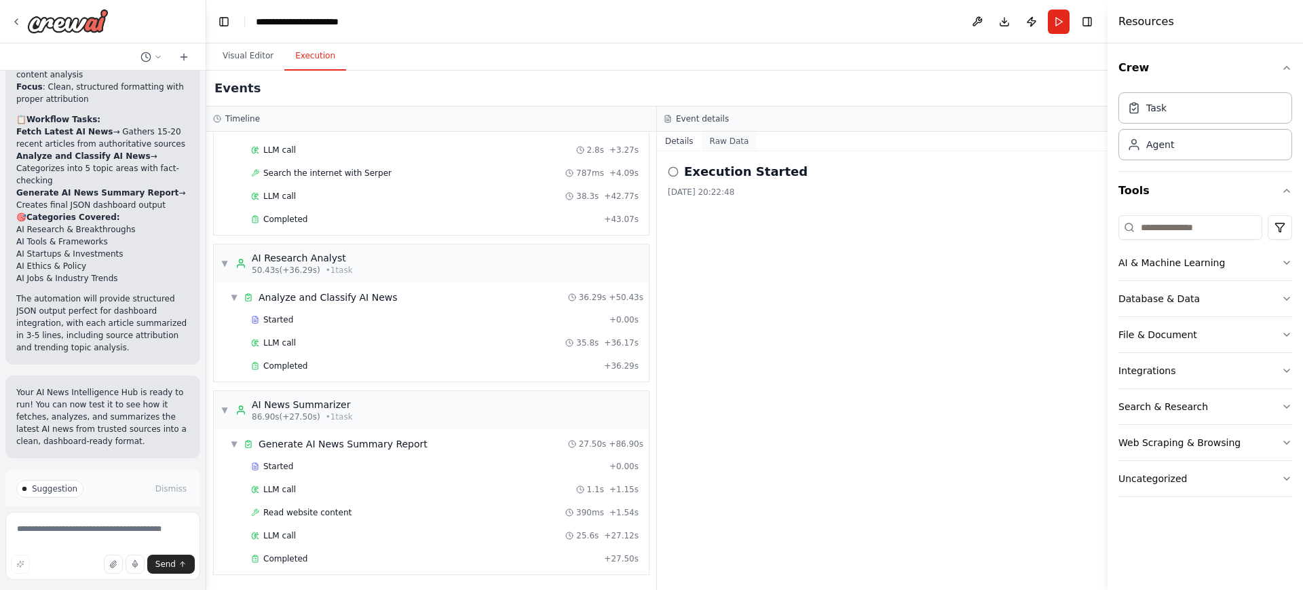
click at [732, 143] on button "Raw Data" at bounding box center [730, 141] width 56 height 19
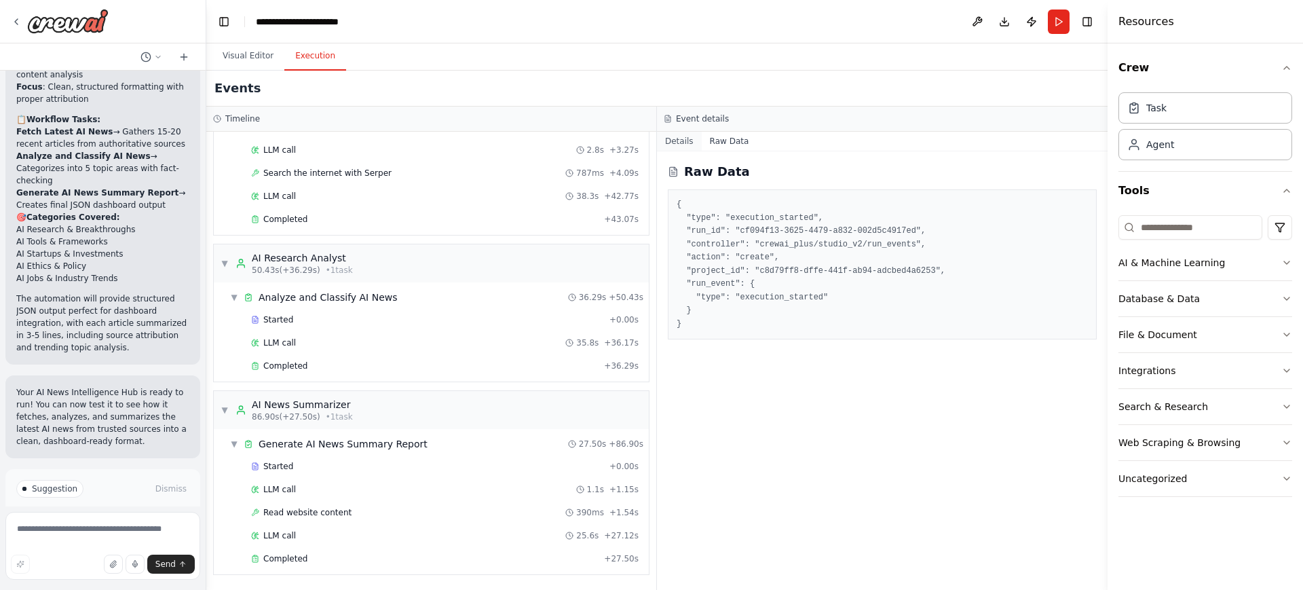
click at [683, 138] on button "Details" at bounding box center [679, 141] width 45 height 19
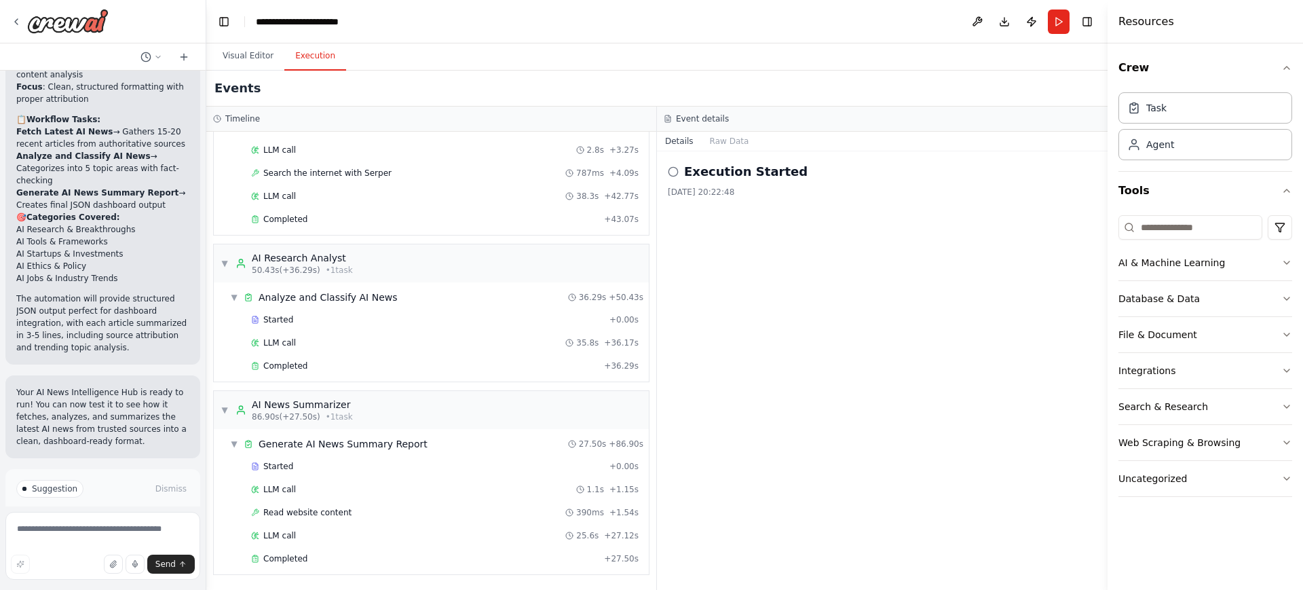
click at [726, 233] on div "Execution Started 06/10/2025, 20:22:48" at bounding box center [882, 370] width 451 height 438
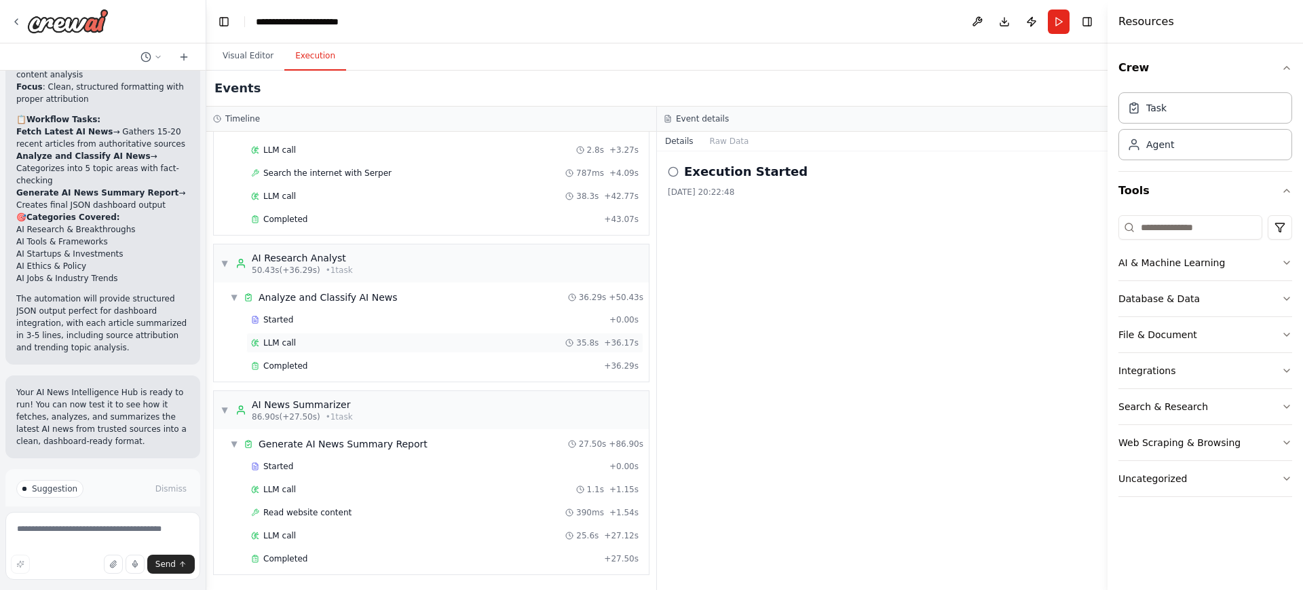
click at [576, 347] on span "35.8s" at bounding box center [587, 342] width 22 height 11
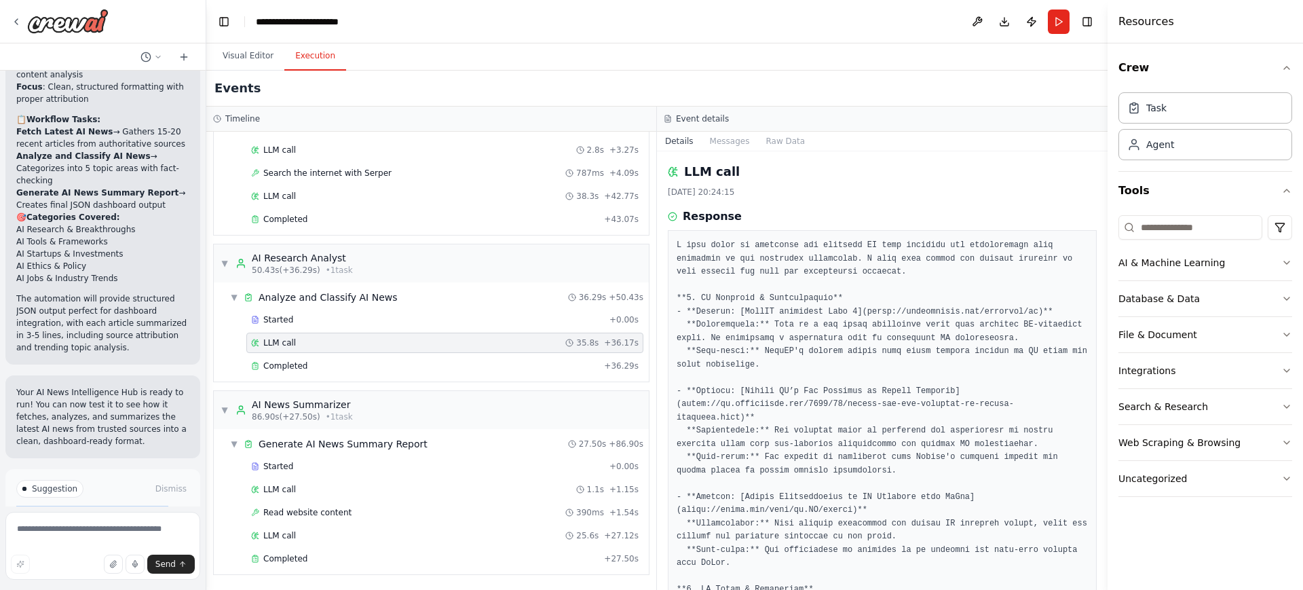
drag, startPoint x: 123, startPoint y: 449, endPoint x: 14, endPoint y: 441, distance: 108.9
click at [14, 469] on div "Suggestion Dismiss I have some suggestions to help you move forward with your a…" at bounding box center [102, 518] width 195 height 99
click at [90, 471] on span "Improve automation" at bounding box center [108, 546] width 83 height 11
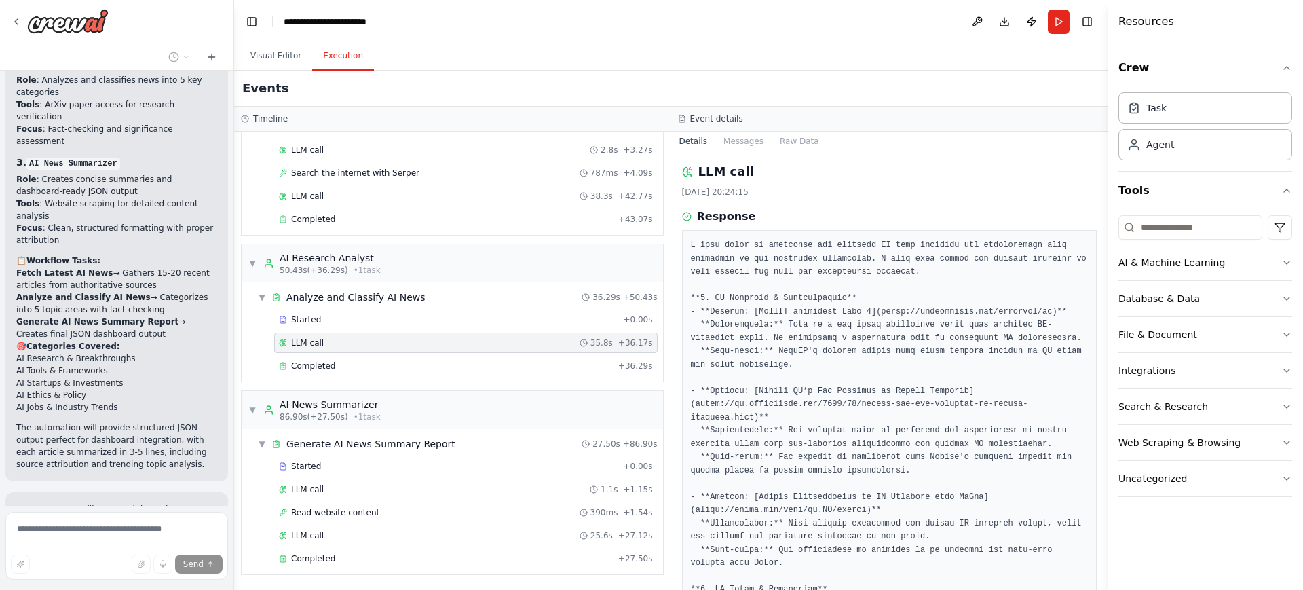
scroll to position [1298, 0]
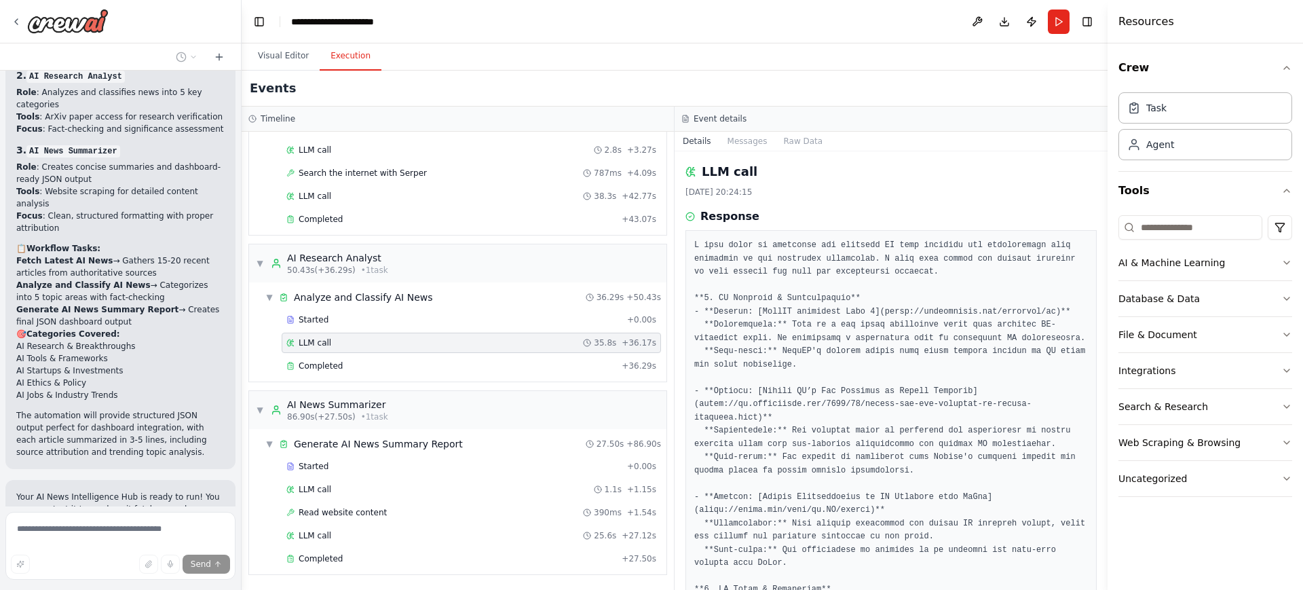
drag, startPoint x: 204, startPoint y: 413, endPoint x: 242, endPoint y: 413, distance: 38.0
click at [242, 413] on div "Build an AI agent that fetches, analyzes, and summarizes the latest real-time n…" at bounding box center [651, 295] width 1303 height 590
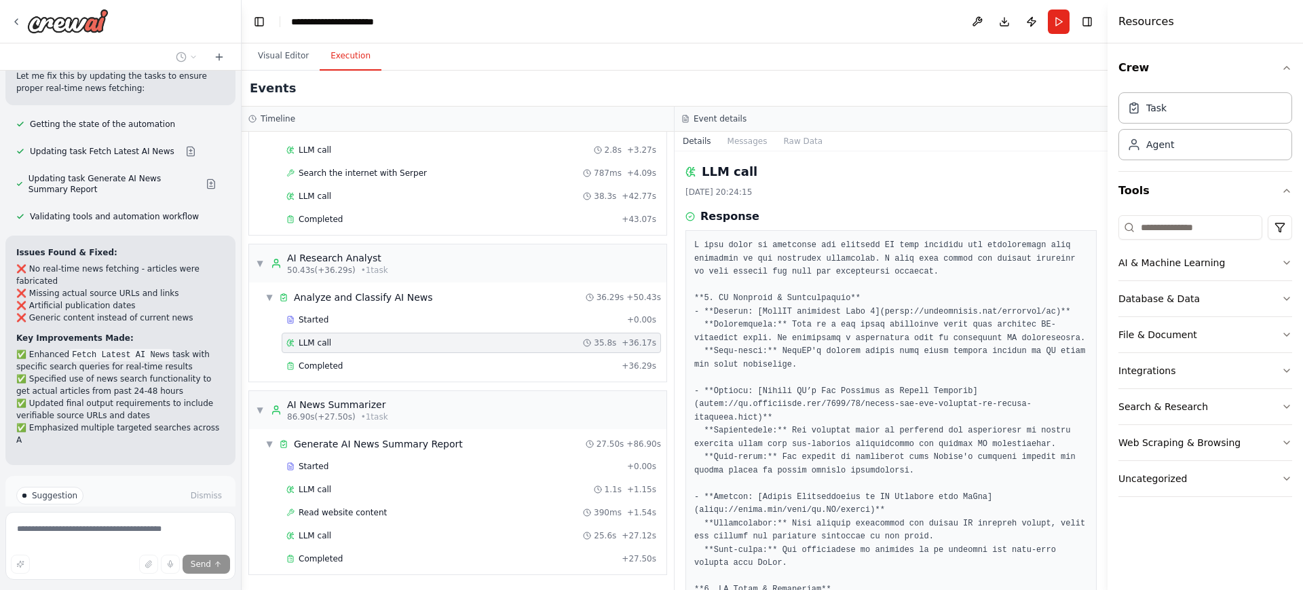
scroll to position [1970, 0]
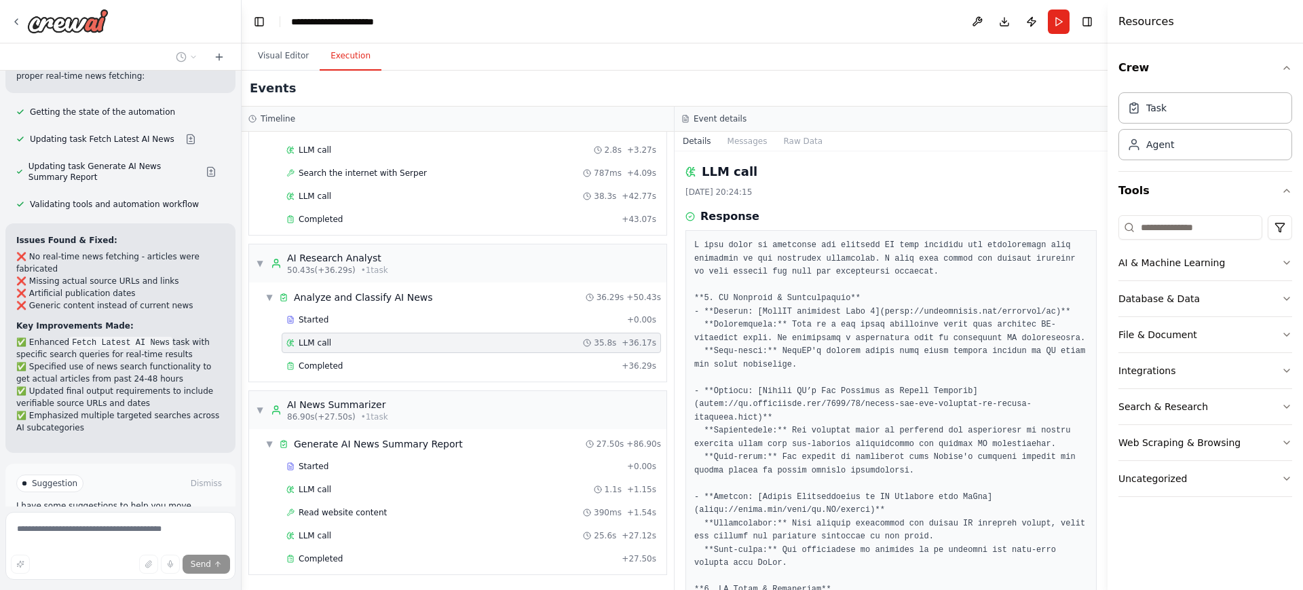
click at [106, 471] on span "Run Automation" at bounding box center [127, 541] width 66 height 11
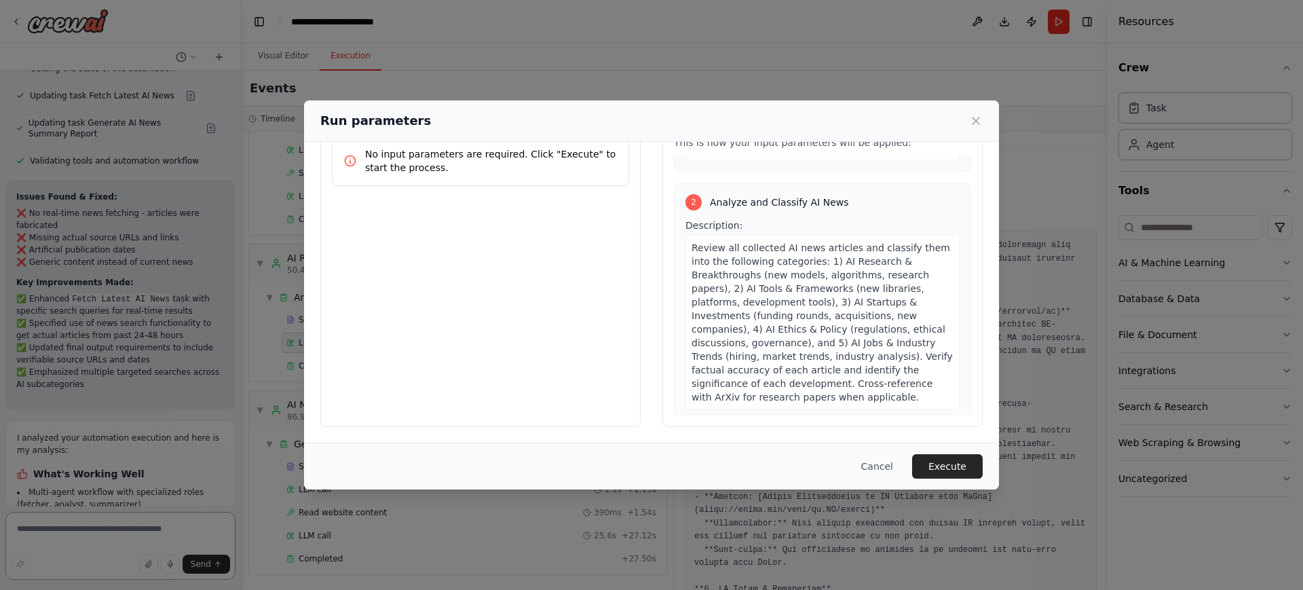
scroll to position [737, 0]
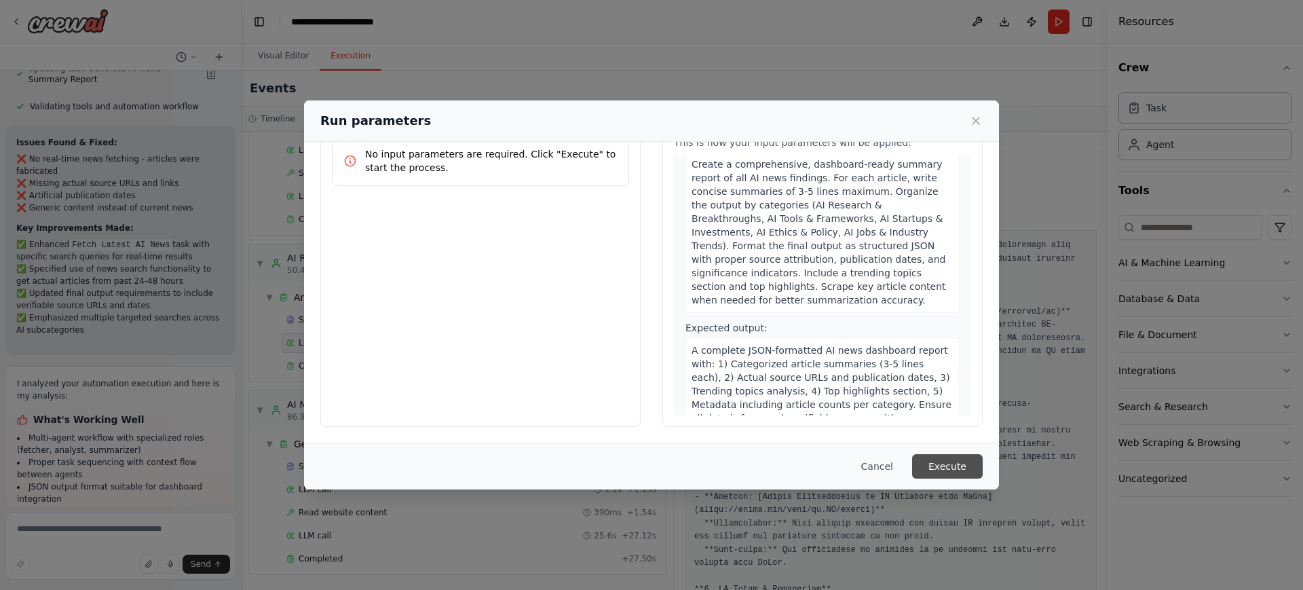
click at [949, 471] on button "Execute" at bounding box center [947, 466] width 71 height 24
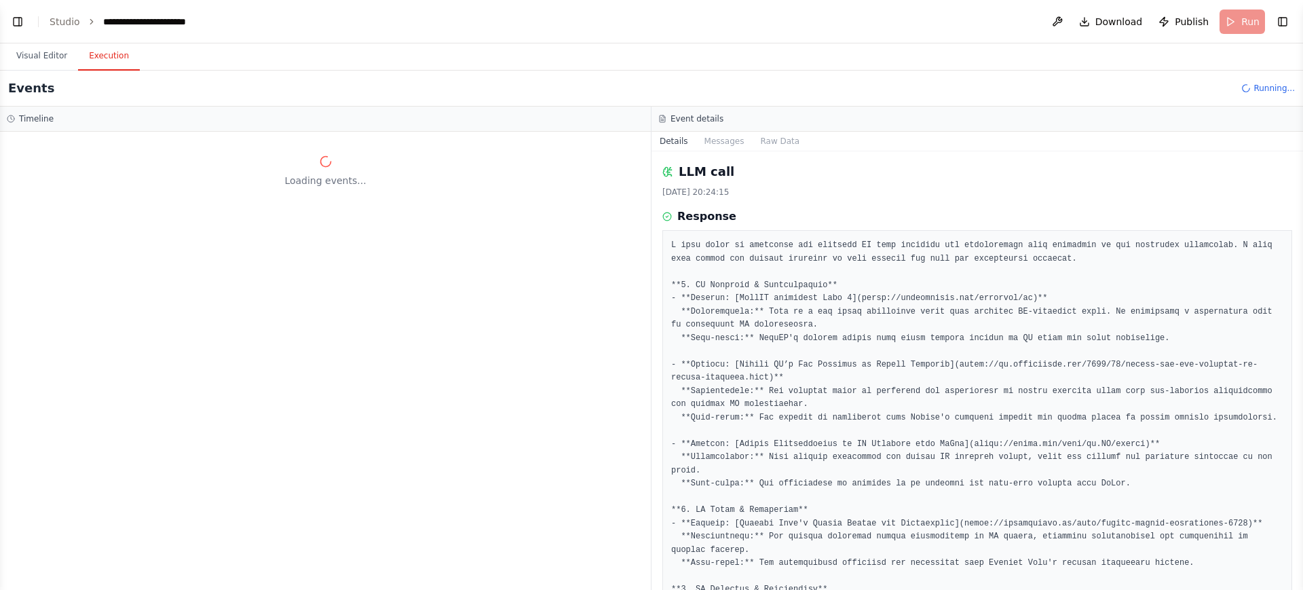
scroll to position [2141, 0]
click at [16, 15] on button "Toggle Left Sidebar" at bounding box center [17, 21] width 19 height 19
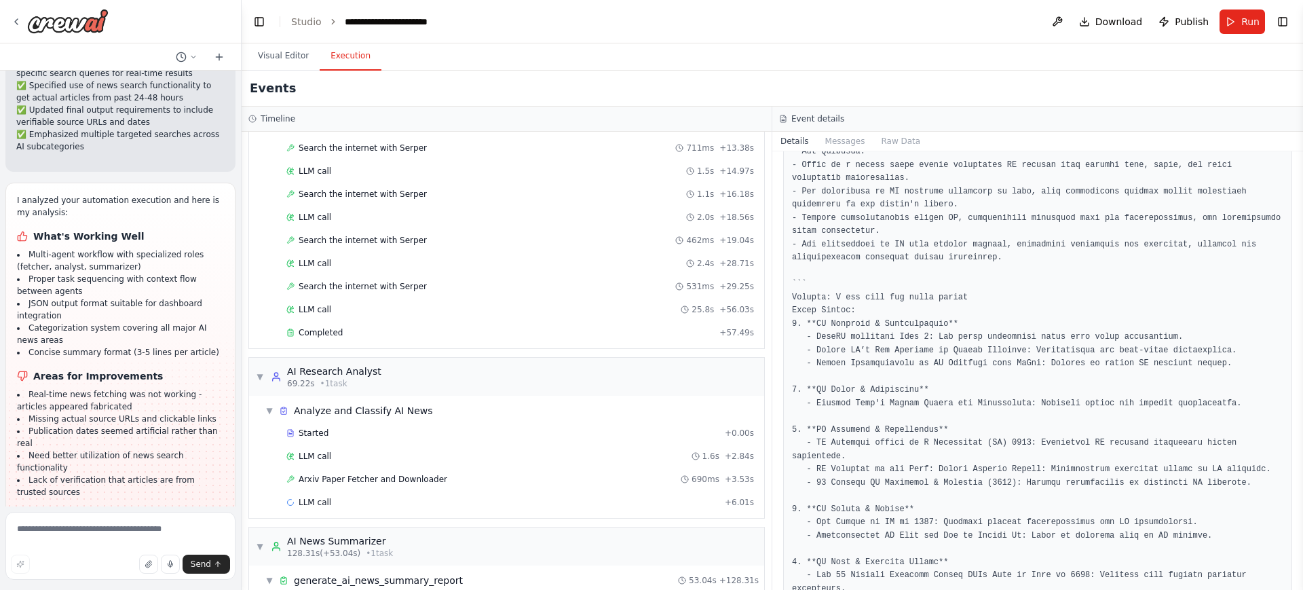
scroll to position [0, 0]
